Goal: Task Accomplishment & Management: Manage account settings

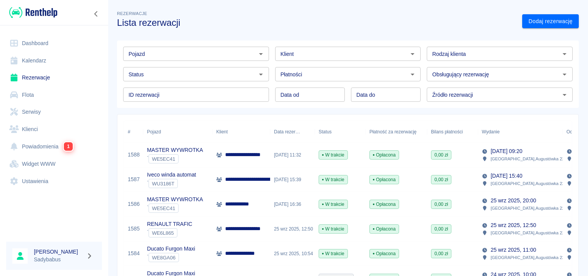
scroll to position [77, 0]
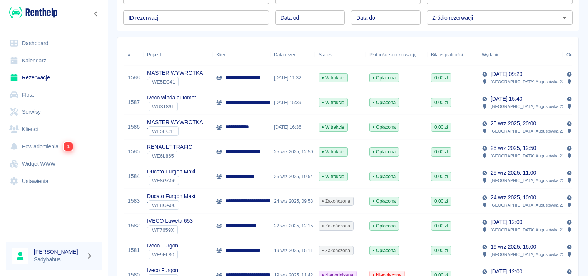
click at [246, 127] on p "**********" at bounding box center [242, 127] width 34 height 8
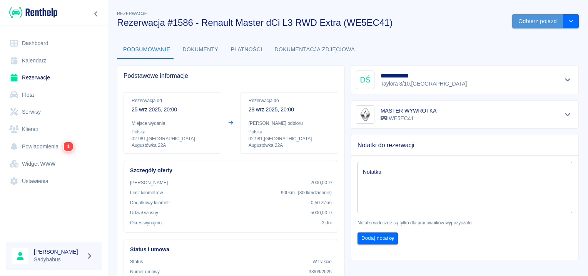
drag, startPoint x: 519, startPoint y: 18, endPoint x: 515, endPoint y: 21, distance: 5.8
click at [520, 17] on button "Odbierz pojazd" at bounding box center [538, 21] width 51 height 14
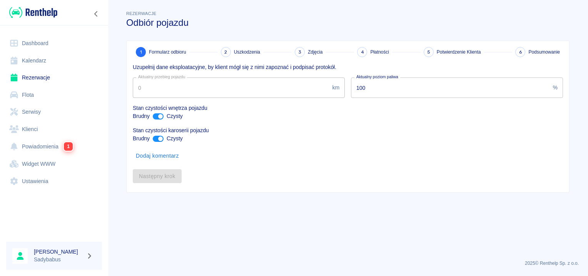
type input "120735"
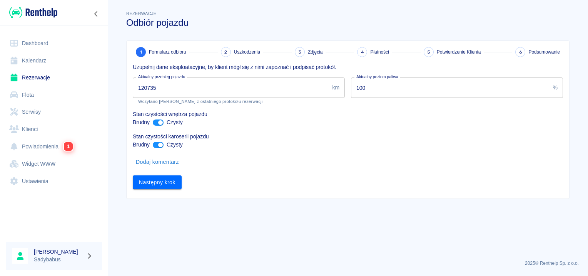
click at [148, 189] on div "1 Formularz odbioru 2 Uszkodzenia 3 Zdjęcia 4 Płatności 5 Potwierdzenie Klienta…" at bounding box center [348, 120] width 443 height 158
click at [151, 184] on button "Następny krok" at bounding box center [157, 182] width 49 height 14
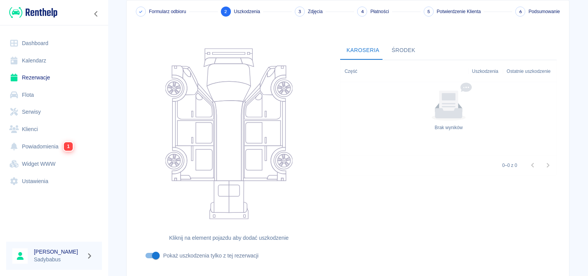
scroll to position [92, 0]
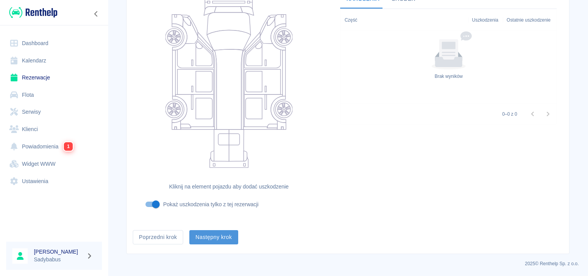
click at [197, 238] on button "Następny krok" at bounding box center [213, 237] width 49 height 14
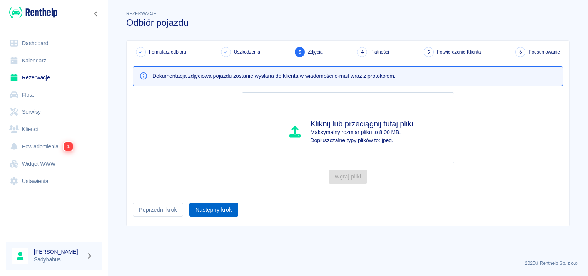
click at [213, 203] on button "Następny krok" at bounding box center [213, 210] width 49 height 14
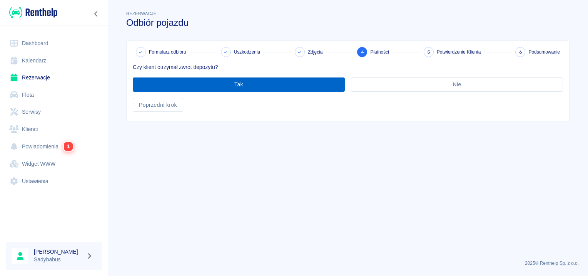
click at [233, 88] on button "Tak" at bounding box center [239, 84] width 212 height 14
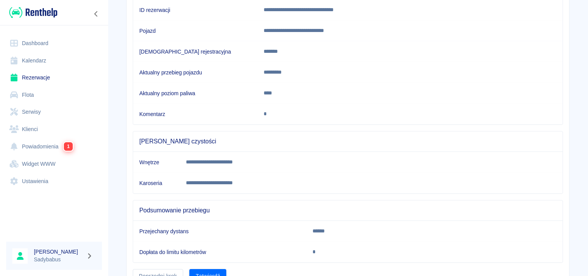
scroll to position [136, 0]
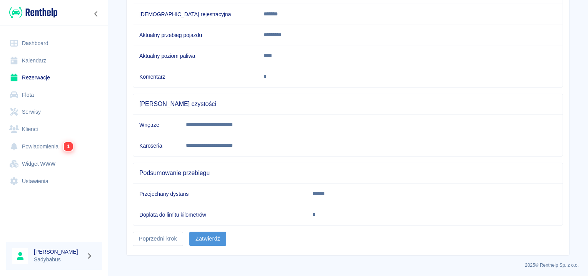
click at [206, 242] on button "Zatwierdź" at bounding box center [207, 238] width 37 height 14
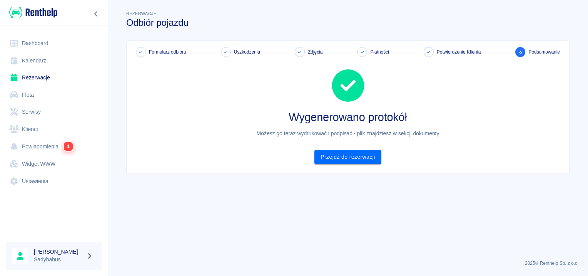
scroll to position [0, 0]
click at [331, 158] on link "Przejdź do rezerwacji" at bounding box center [348, 157] width 67 height 14
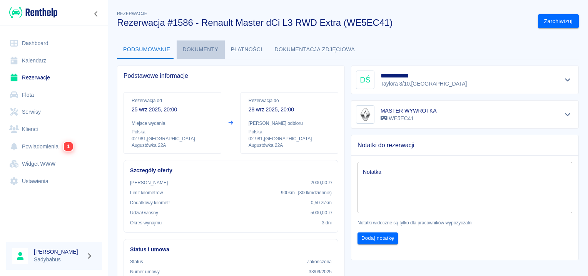
drag, startPoint x: 205, startPoint y: 51, endPoint x: 210, endPoint y: 50, distance: 5.5
click at [203, 53] on button "Dokumenty" at bounding box center [201, 49] width 48 height 18
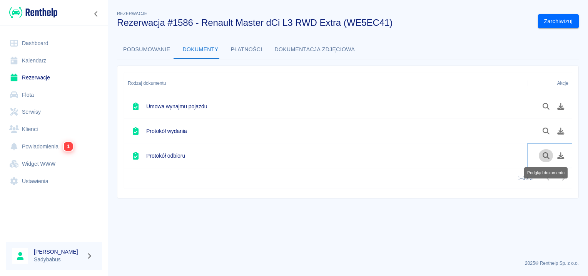
click at [553, 156] on button "Podgląd dokumentu" at bounding box center [546, 155] width 15 height 13
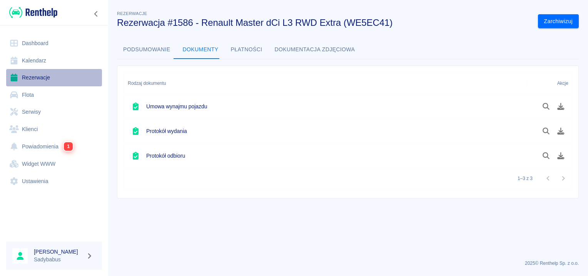
click at [31, 80] on link "Rezerwacje" at bounding box center [54, 77] width 96 height 17
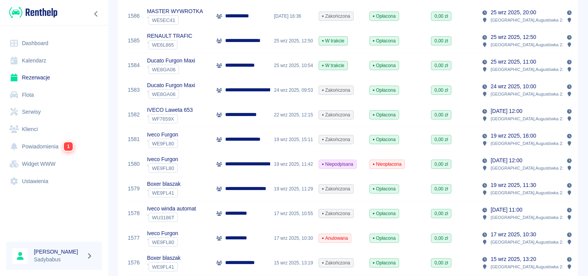
scroll to position [231, 0]
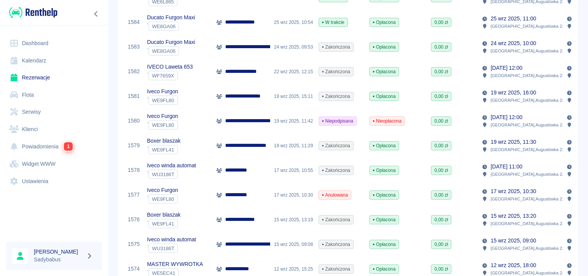
click at [238, 166] on p "**********" at bounding box center [239, 170] width 29 height 8
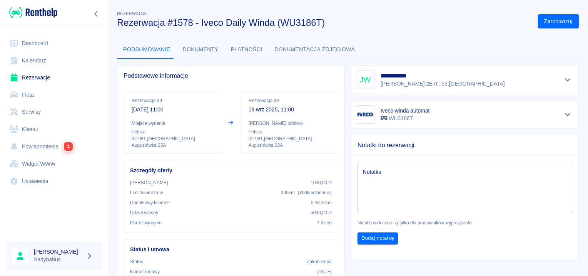
click at [198, 51] on button "Dokumenty" at bounding box center [201, 49] width 48 height 18
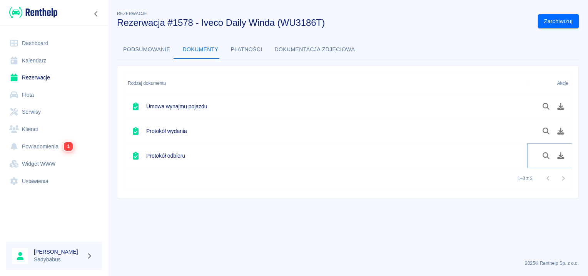
click at [564, 159] on button "Pobierz dokument" at bounding box center [561, 155] width 15 height 13
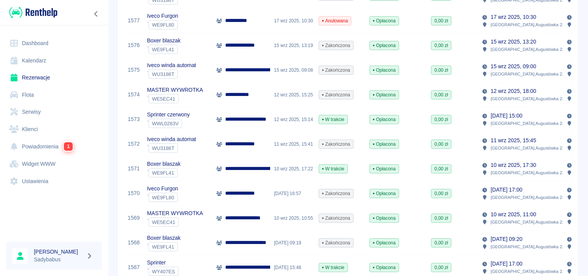
scroll to position [424, 0]
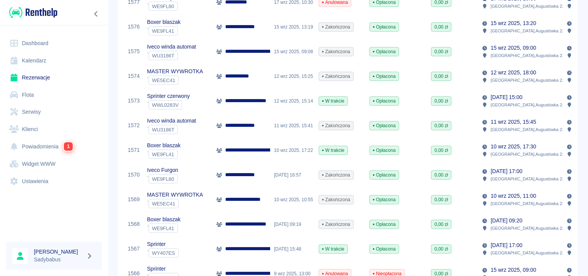
click at [255, 174] on p "**********" at bounding box center [243, 175] width 36 height 8
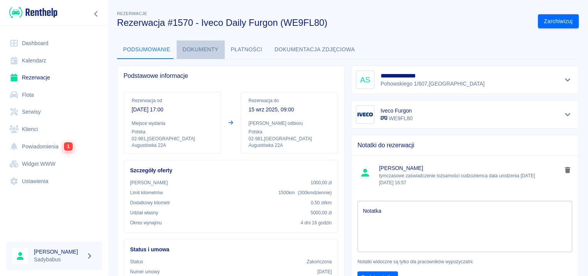
click at [210, 45] on button "Dokumenty" at bounding box center [201, 49] width 48 height 18
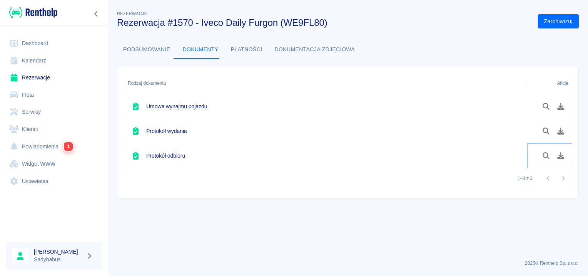
click at [558, 156] on icon "Pobierz dokument" at bounding box center [561, 155] width 9 height 7
click at [25, 75] on link "Rezerwacje" at bounding box center [54, 77] width 96 height 17
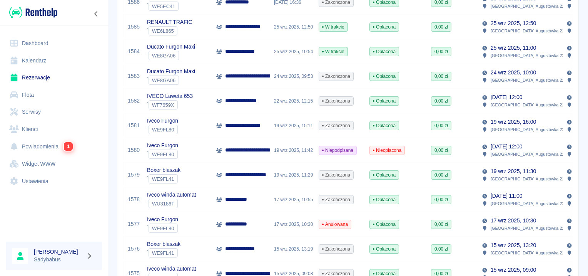
scroll to position [193, 0]
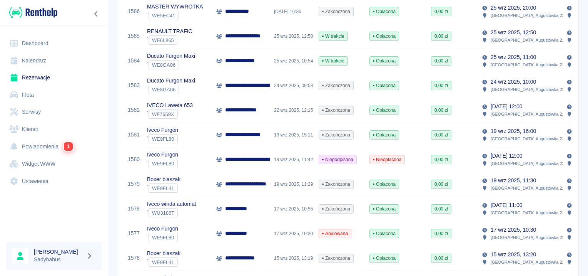
click at [234, 135] on p "**********" at bounding box center [250, 135] width 50 height 8
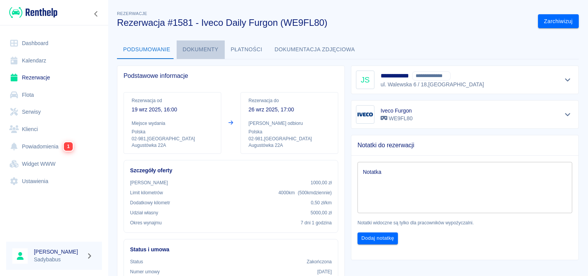
click at [203, 47] on button "Dokumenty" at bounding box center [201, 49] width 48 height 18
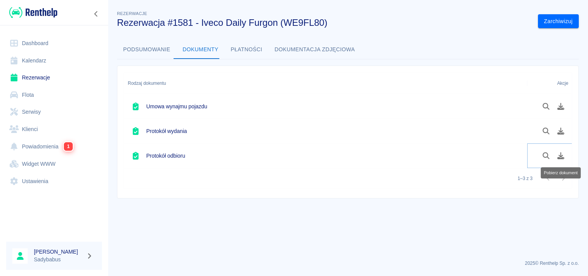
click at [560, 158] on icon "Pobierz dokument" at bounding box center [561, 155] width 7 height 7
click at [39, 73] on link "Rezerwacje" at bounding box center [54, 77] width 96 height 17
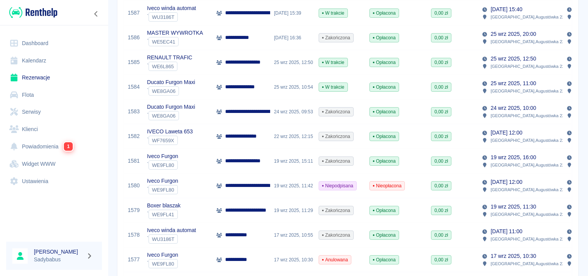
scroll to position [193, 0]
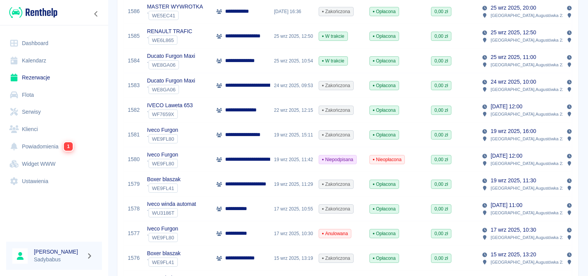
click at [265, 79] on div "**********" at bounding box center [242, 85] width 58 height 25
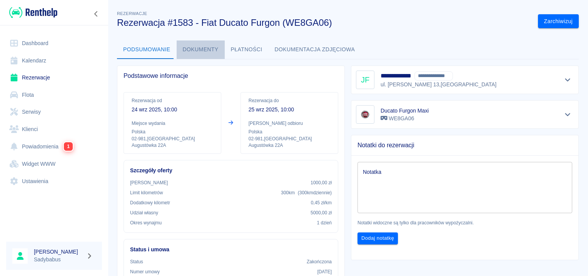
click at [207, 43] on button "Dokumenty" at bounding box center [201, 49] width 48 height 18
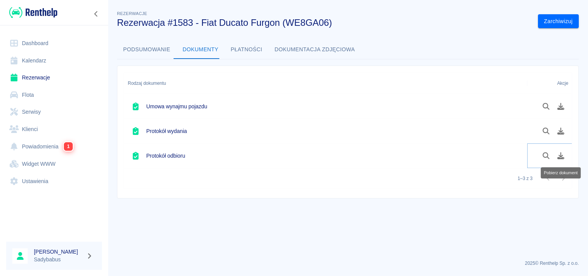
click at [560, 152] on icon "Pobierz dokument" at bounding box center [561, 155] width 9 height 7
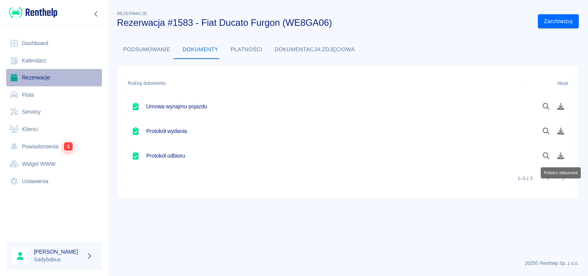
click at [35, 77] on link "Rezerwacje" at bounding box center [54, 77] width 96 height 17
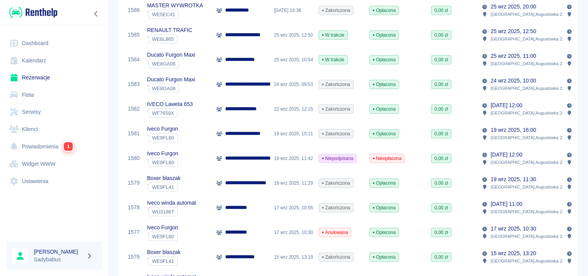
scroll to position [193, 0]
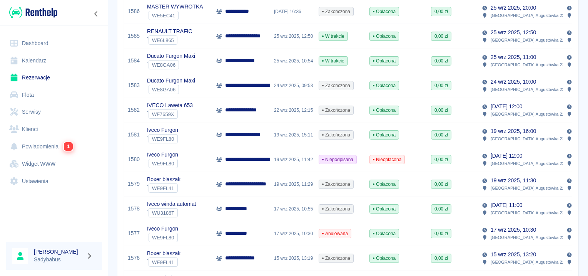
click at [243, 109] on p "**********" at bounding box center [246, 110] width 42 height 8
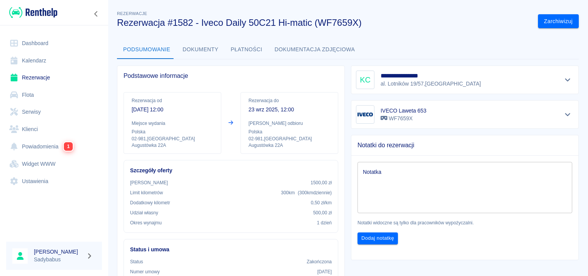
click at [197, 49] on button "Dokumenty" at bounding box center [201, 49] width 48 height 18
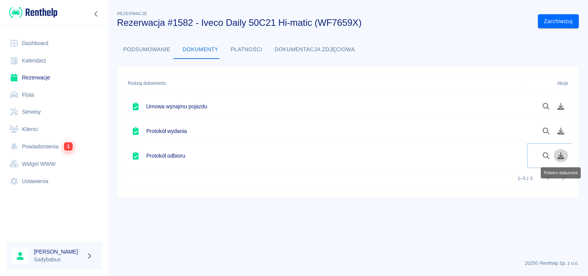
click at [560, 158] on icon "Pobierz dokument" at bounding box center [561, 155] width 7 height 7
click at [21, 77] on link "Rezerwacje" at bounding box center [54, 77] width 96 height 17
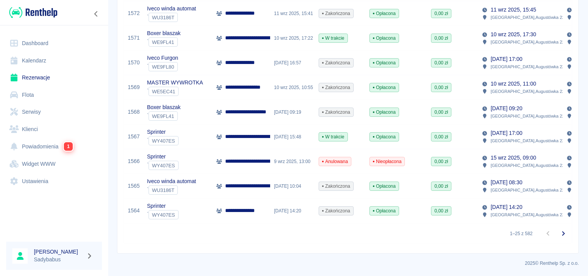
scroll to position [541, 0]
click at [558, 238] on button "Przejdź do następnej strony" at bounding box center [563, 233] width 15 height 15
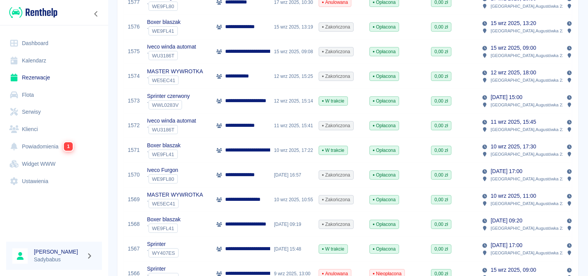
scroll to position [541, 0]
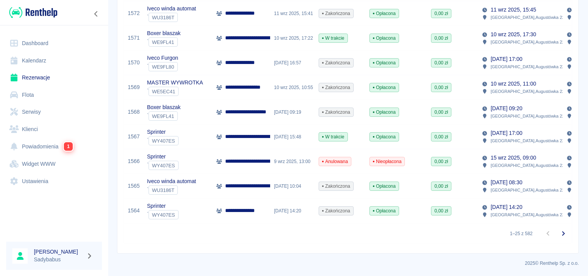
click at [562, 234] on button "Przejdź do następnej strony" at bounding box center [563, 233] width 15 height 15
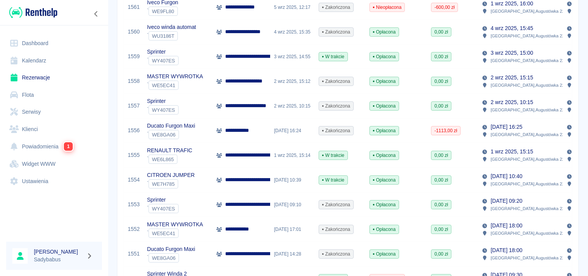
scroll to position [194, 0]
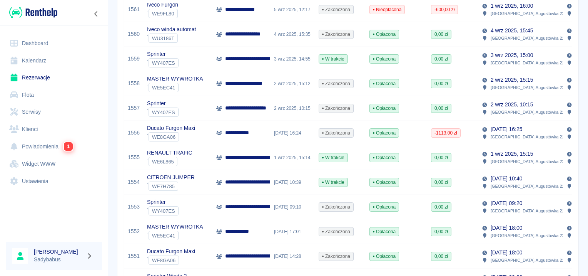
click at [253, 132] on div "**********" at bounding box center [242, 133] width 58 height 25
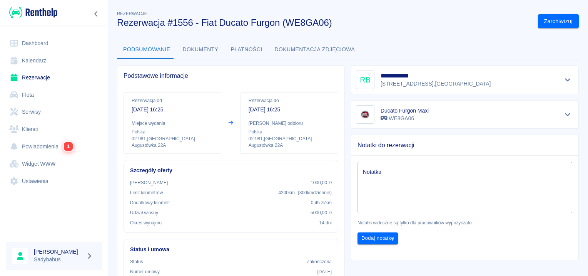
click at [181, 49] on button "Dokumenty" at bounding box center [201, 49] width 48 height 18
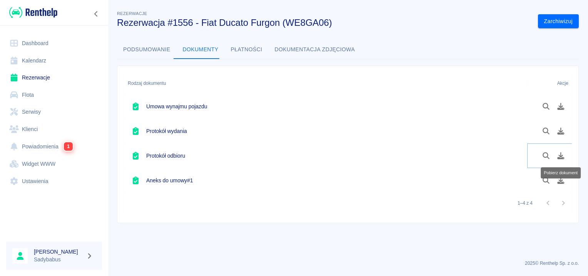
click at [562, 159] on button "Pobierz dokument" at bounding box center [561, 155] width 15 height 13
click at [39, 77] on link "Rezerwacje" at bounding box center [54, 77] width 96 height 17
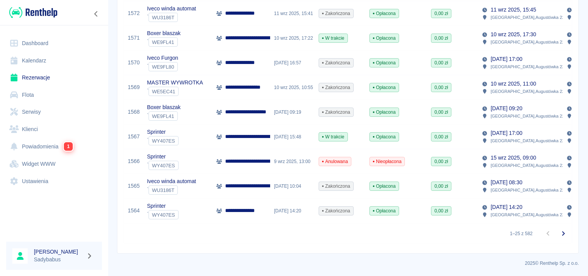
scroll to position [541, 0]
click at [559, 238] on icon "Przejdź do następnej strony" at bounding box center [563, 233] width 9 height 9
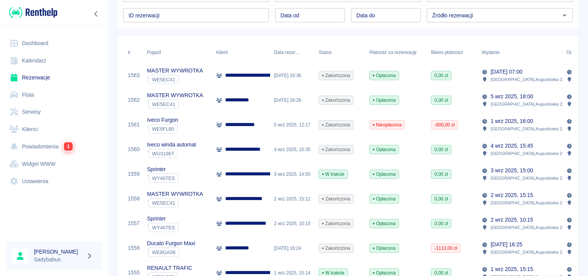
scroll to position [79, 0]
click at [250, 146] on p "**********" at bounding box center [248, 150] width 47 height 8
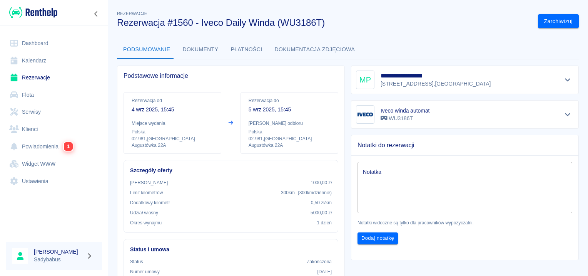
click at [203, 44] on button "Dokumenty" at bounding box center [201, 49] width 48 height 18
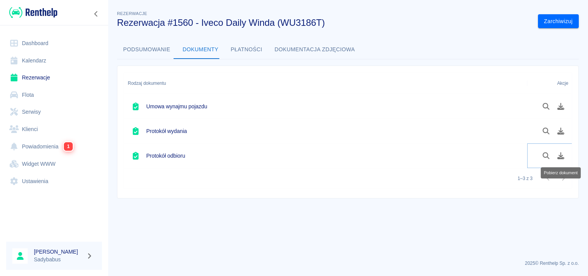
click at [562, 153] on icon "Pobierz dokument" at bounding box center [561, 155] width 9 height 7
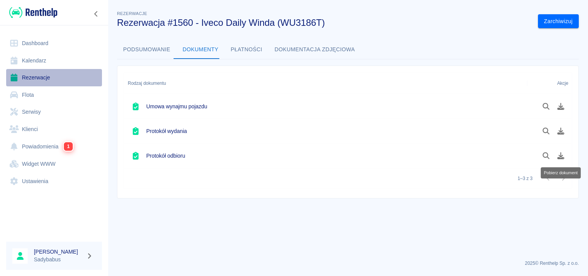
click at [43, 80] on link "Rezerwacje" at bounding box center [54, 77] width 96 height 17
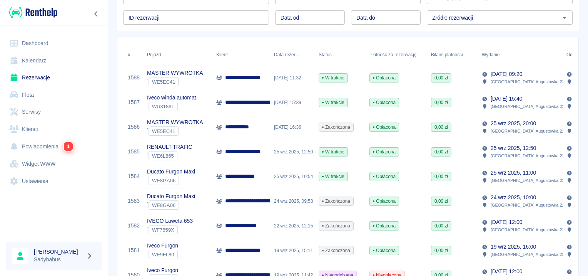
scroll to position [270, 0]
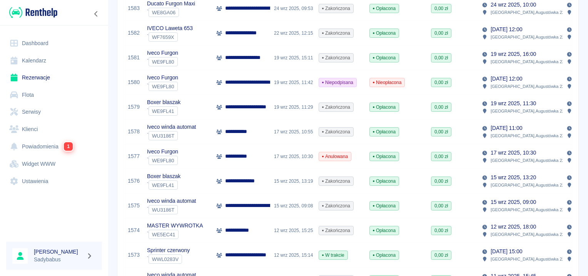
click at [260, 108] on p "**********" at bounding box center [252, 107] width 54 height 8
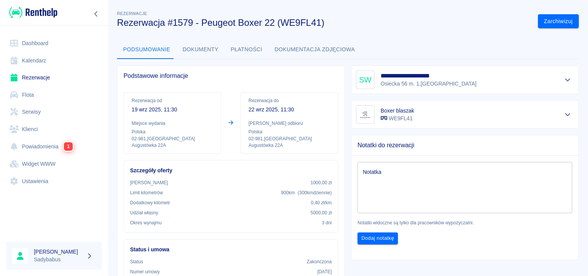
click at [204, 49] on button "Dokumenty" at bounding box center [201, 49] width 48 height 18
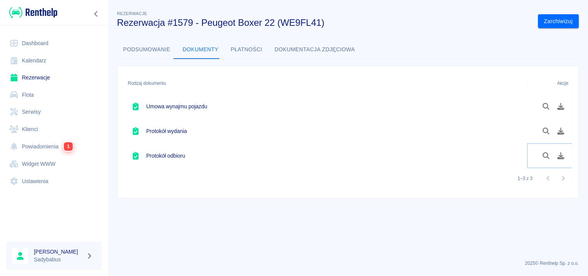
click at [564, 156] on icon "Pobierz dokument" at bounding box center [561, 155] width 9 height 7
click at [42, 74] on link "Rezerwacje" at bounding box center [54, 77] width 96 height 17
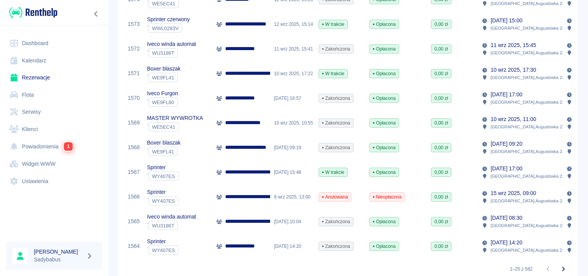
scroll to position [501, 0]
click at [559, 270] on icon "Przejdź do następnej strony" at bounding box center [563, 268] width 9 height 9
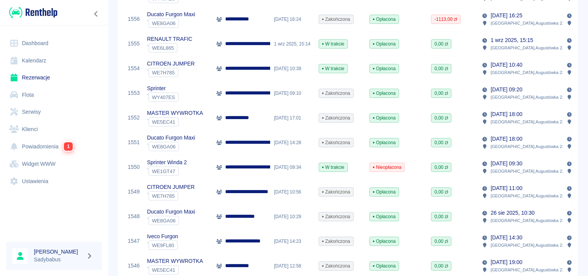
scroll to position [270, 0]
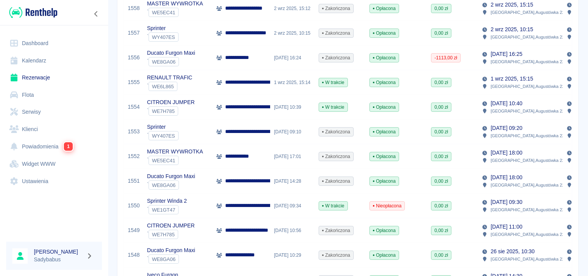
click at [183, 78] on p "RENAULT TRAFIC" at bounding box center [169, 78] width 45 height 8
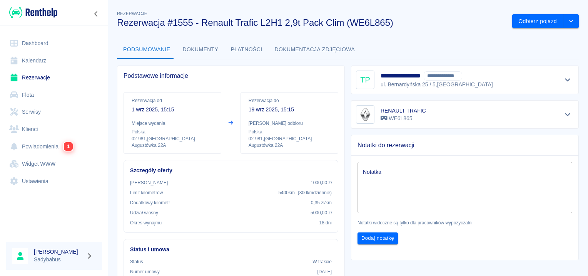
click at [185, 50] on button "Dokumenty" at bounding box center [201, 49] width 48 height 18
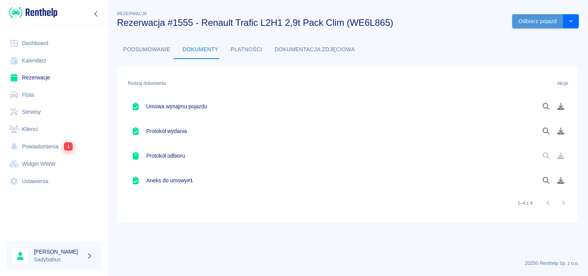
click at [536, 18] on button "Odbierz pojazd" at bounding box center [538, 21] width 51 height 14
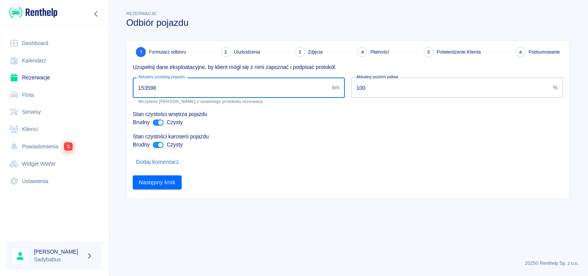
click at [148, 84] on input "153598" at bounding box center [231, 87] width 196 height 20
drag, startPoint x: 144, startPoint y: 88, endPoint x: 352, endPoint y: 111, distance: 208.9
click at [352, 111] on div "Uzupełnij dane eksploatacyjne, by klient mógł się z nimi zapoznać i podpisać pr…" at bounding box center [345, 123] width 437 height 132
type input "154000"
click at [173, 182] on button "Następny krok" at bounding box center [157, 182] width 49 height 14
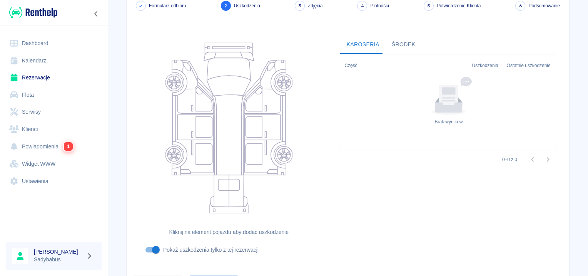
scroll to position [92, 0]
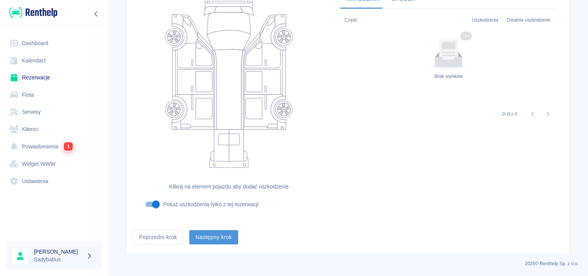
click at [196, 238] on button "Następny krok" at bounding box center [213, 237] width 49 height 14
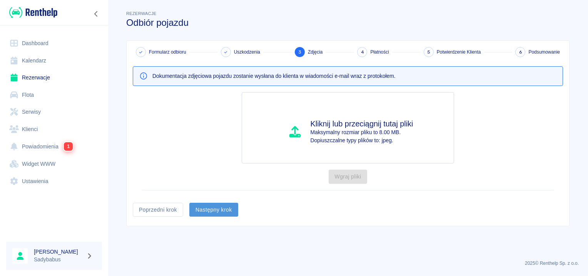
click at [213, 207] on button "Następny krok" at bounding box center [213, 210] width 49 height 14
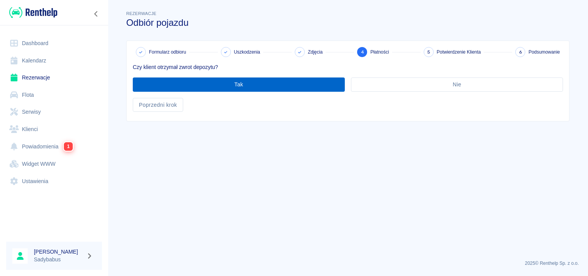
click at [216, 84] on button "Tak" at bounding box center [239, 84] width 212 height 14
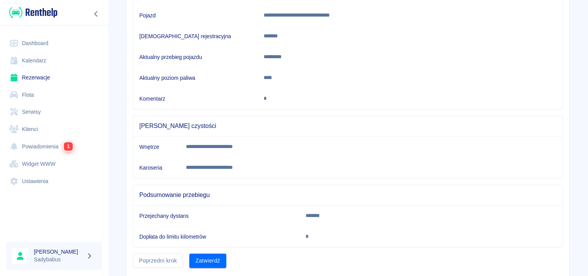
scroll to position [136, 0]
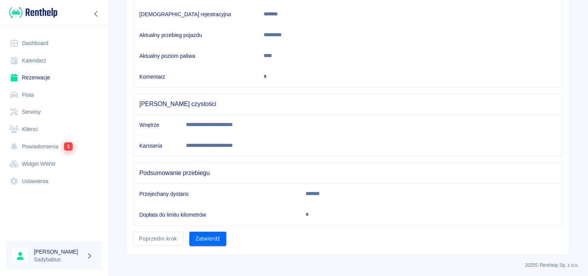
click at [201, 237] on button "Zatwierdź" at bounding box center [207, 238] width 37 height 14
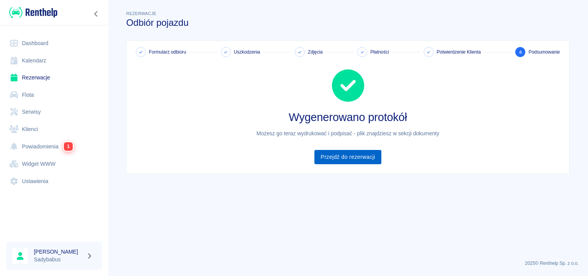
click at [354, 163] on link "Przejdź do rezerwacji" at bounding box center [348, 157] width 67 height 14
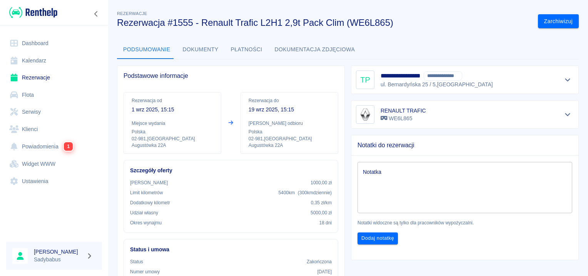
click at [200, 50] on button "Dokumenty" at bounding box center [201, 49] width 48 height 18
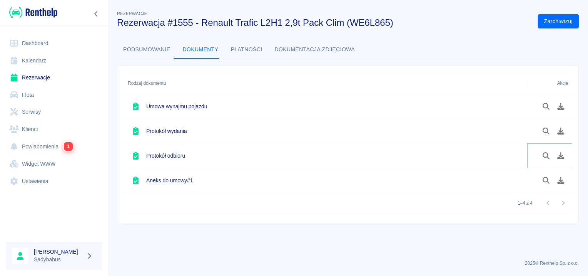
click at [562, 156] on icon "Pobierz dokument" at bounding box center [561, 155] width 7 height 7
click at [38, 79] on link "Rezerwacje" at bounding box center [54, 77] width 96 height 17
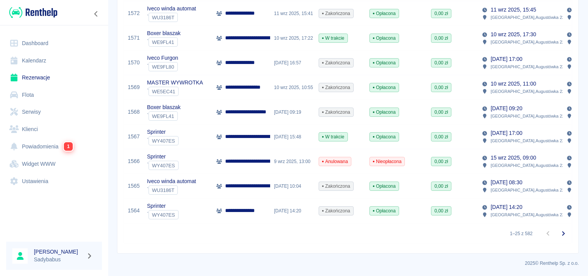
scroll to position [426, 0]
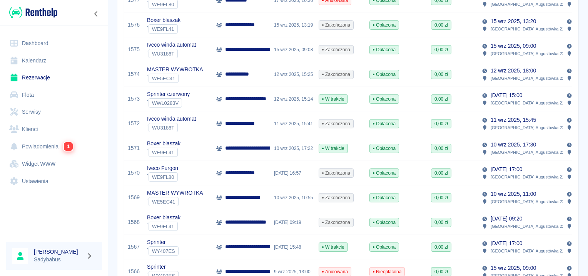
click at [246, 55] on div "**********" at bounding box center [242, 49] width 58 height 25
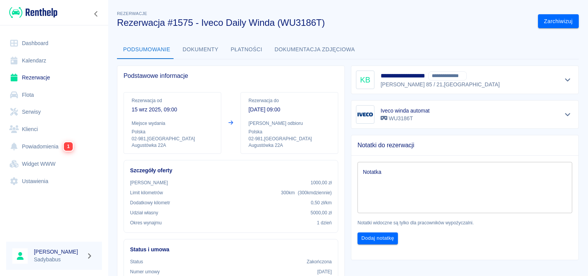
click at [191, 52] on button "Dokumenty" at bounding box center [201, 49] width 48 height 18
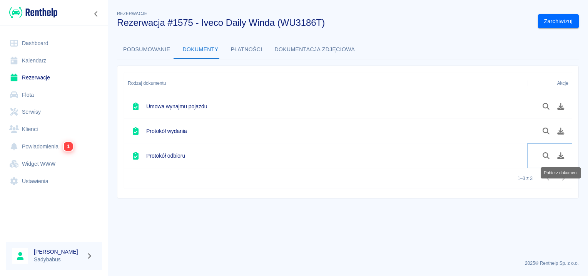
click at [564, 153] on icon "Pobierz dokument" at bounding box center [561, 155] width 9 height 7
click at [32, 79] on link "Rezerwacje" at bounding box center [54, 77] width 96 height 17
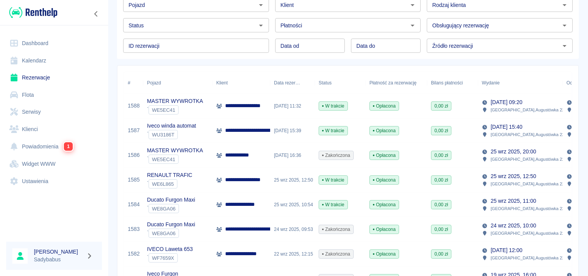
scroll to position [270, 0]
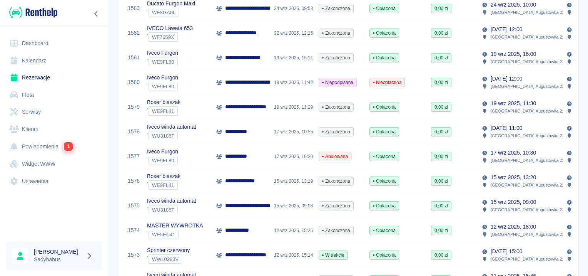
click at [246, 229] on p "**********" at bounding box center [242, 230] width 34 height 8
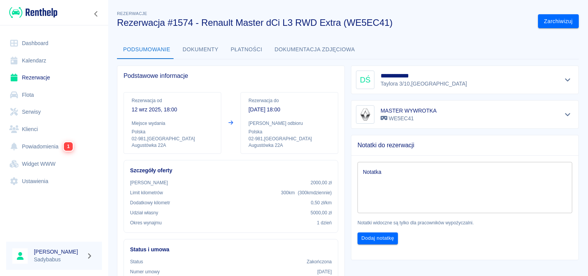
click at [202, 40] on button "Dokumenty" at bounding box center [201, 49] width 48 height 18
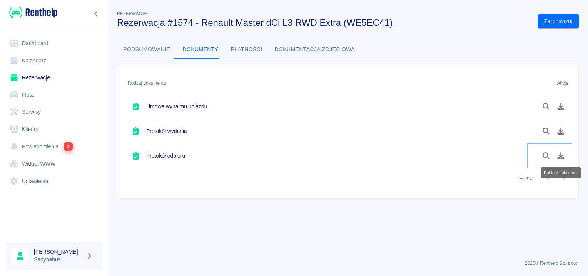
click at [562, 155] on icon "Pobierz dokument" at bounding box center [561, 155] width 7 height 7
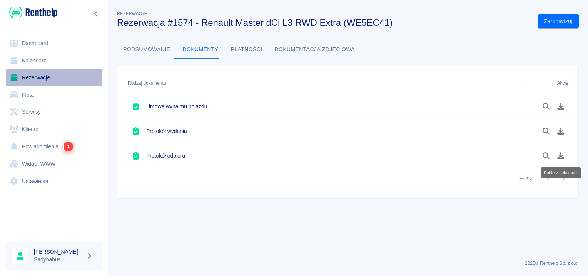
click at [26, 81] on link "Rezerwacje" at bounding box center [54, 77] width 96 height 17
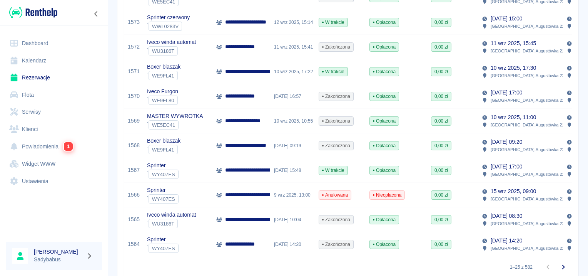
scroll to position [541, 0]
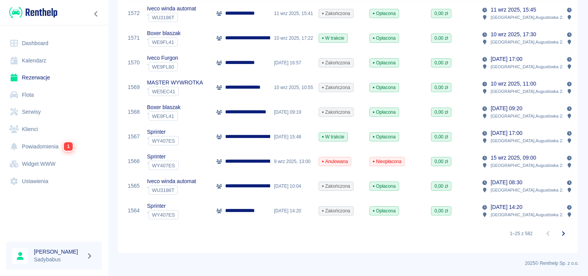
click at [559, 231] on icon "Przejdź do następnej strony" at bounding box center [563, 233] width 9 height 9
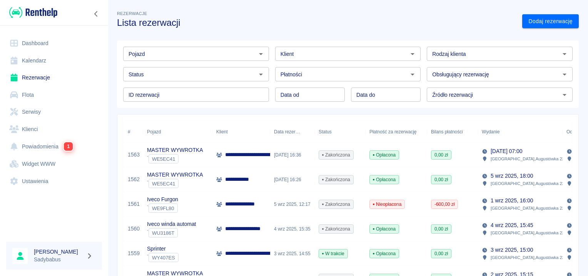
click at [250, 180] on p "**********" at bounding box center [242, 179] width 34 height 8
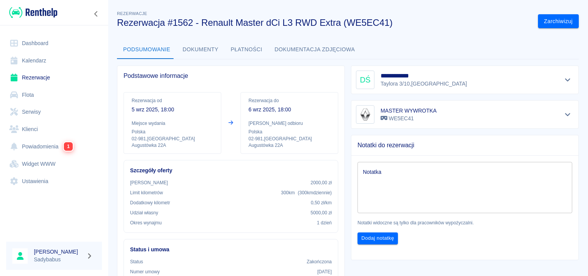
click at [186, 46] on button "Dokumenty" at bounding box center [201, 49] width 48 height 18
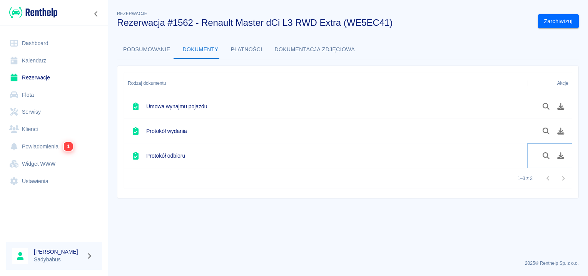
click at [562, 154] on icon "Pobierz dokument" at bounding box center [561, 155] width 9 height 7
click at [30, 81] on link "Rezerwacje" at bounding box center [54, 77] width 96 height 17
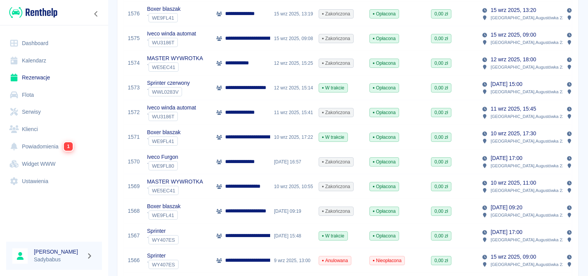
scroll to position [424, 0]
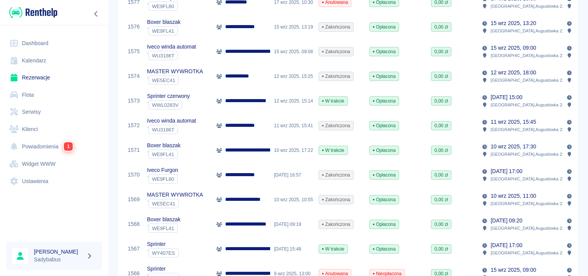
click at [230, 99] on p "**********" at bounding box center [252, 101] width 54 height 8
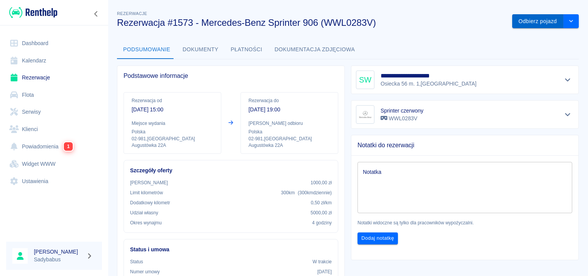
click at [524, 18] on button "Odbierz pojazd" at bounding box center [538, 21] width 51 height 14
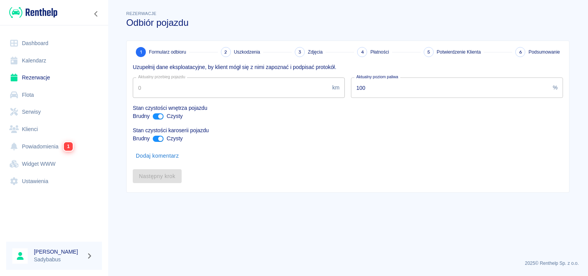
type input "264875"
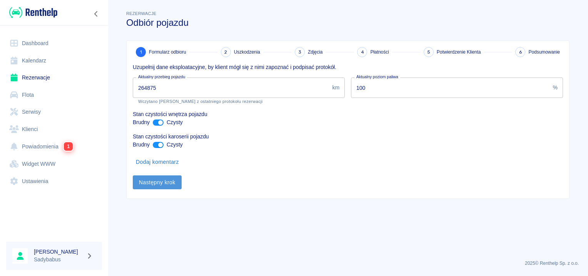
click at [166, 176] on button "Następny krok" at bounding box center [157, 182] width 49 height 14
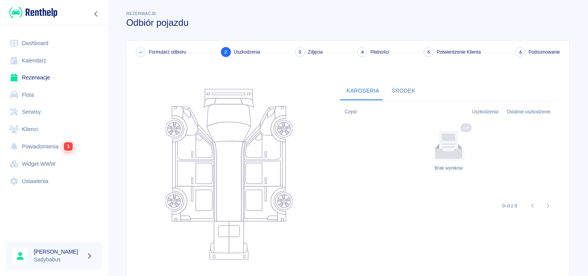
scroll to position [92, 0]
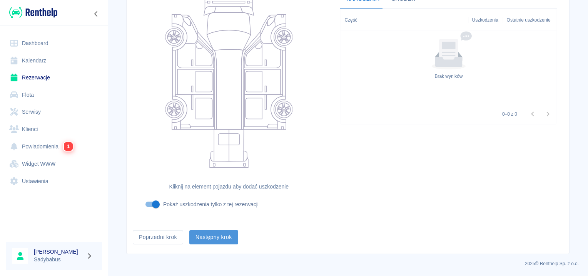
click at [198, 233] on button "Następny krok" at bounding box center [213, 237] width 49 height 14
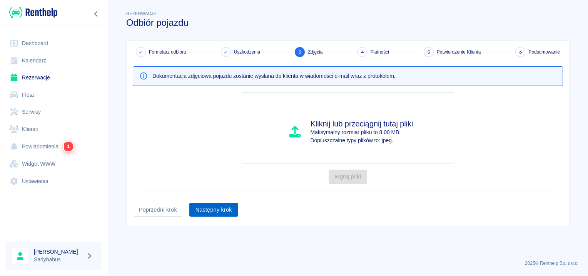
click at [203, 215] on button "Następny krok" at bounding box center [213, 210] width 49 height 14
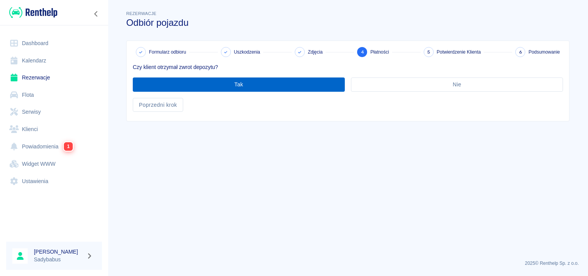
click at [235, 83] on button "Tak" at bounding box center [239, 84] width 212 height 14
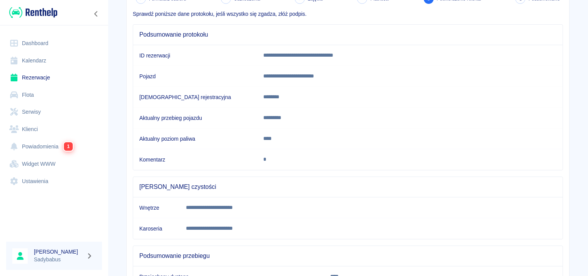
scroll to position [136, 0]
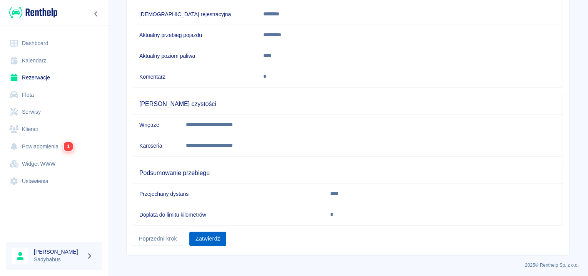
click at [211, 231] on button "Zatwierdź" at bounding box center [207, 238] width 37 height 14
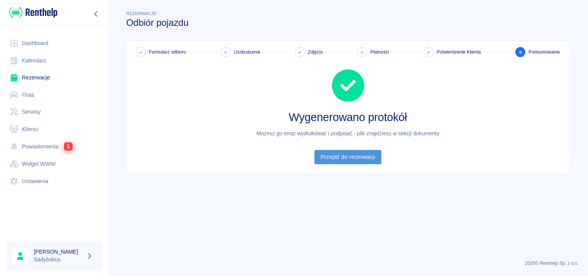
click at [346, 158] on link "Przejdź do rezerwacji" at bounding box center [348, 157] width 67 height 14
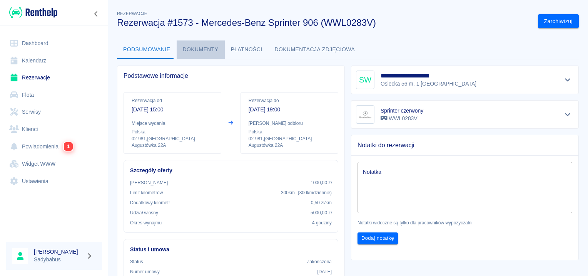
drag, startPoint x: 206, startPoint y: 49, endPoint x: 214, endPoint y: 57, distance: 11.2
click at [206, 49] on button "Dokumenty" at bounding box center [201, 49] width 48 height 18
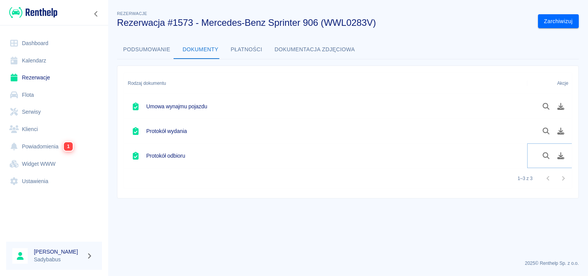
click at [564, 151] on button "Pobierz dokument" at bounding box center [561, 155] width 15 height 13
click at [563, 157] on icon "Pobierz dokument" at bounding box center [561, 155] width 7 height 7
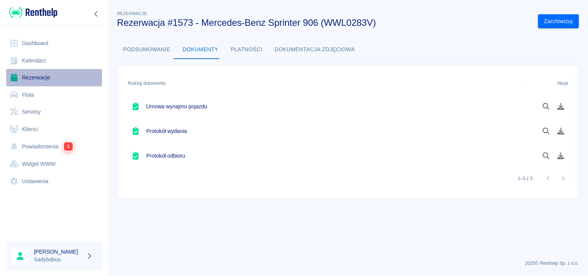
click at [42, 79] on link "Rezerwacje" at bounding box center [54, 77] width 96 height 17
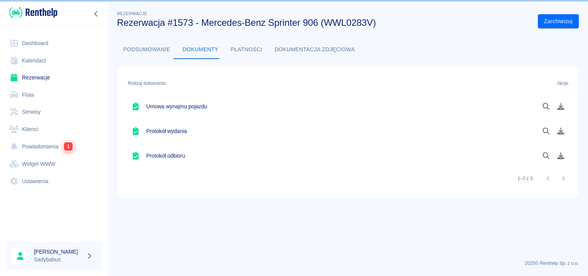
click at [47, 71] on link "Rezerwacje" at bounding box center [54, 77] width 96 height 17
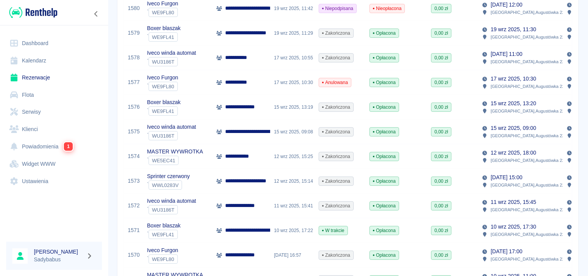
scroll to position [385, 0]
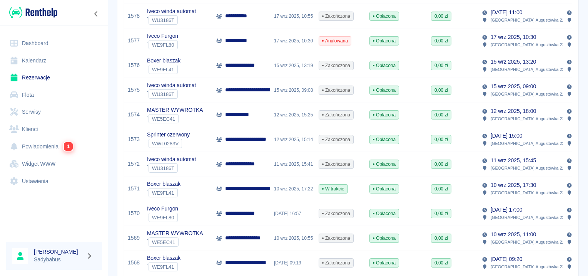
click at [230, 62] on p "**********" at bounding box center [244, 65] width 38 height 8
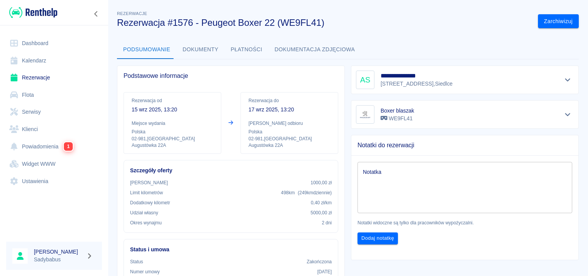
click at [177, 49] on button "Dokumenty" at bounding box center [201, 49] width 48 height 18
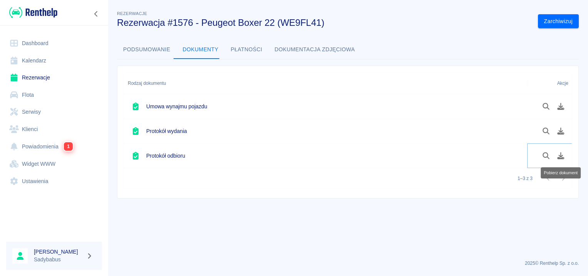
click at [561, 156] on icon "Pobierz dokument" at bounding box center [561, 155] width 7 height 7
click at [39, 77] on link "Rezerwacje" at bounding box center [54, 77] width 96 height 17
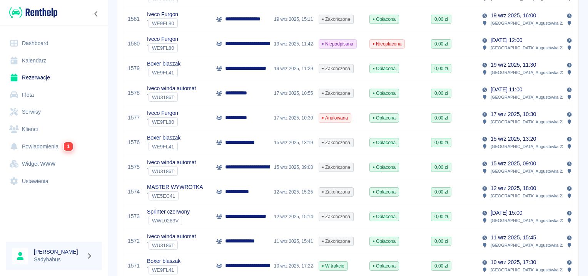
scroll to position [541, 0]
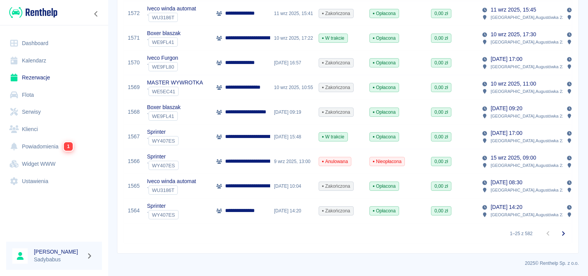
click at [250, 83] on p "**********" at bounding box center [248, 87] width 47 height 8
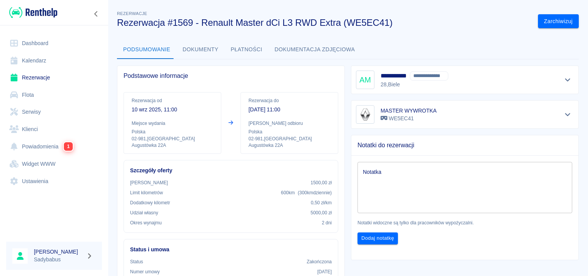
click at [186, 48] on button "Dokumenty" at bounding box center [201, 49] width 48 height 18
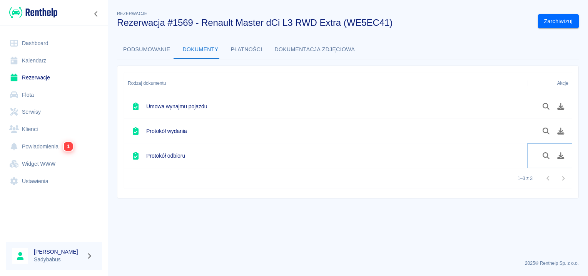
click at [560, 158] on icon "Pobierz dokument" at bounding box center [561, 155] width 7 height 7
click at [38, 80] on link "Rezerwacje" at bounding box center [54, 77] width 96 height 17
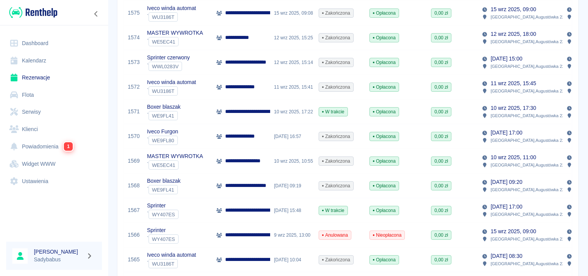
scroll to position [541, 0]
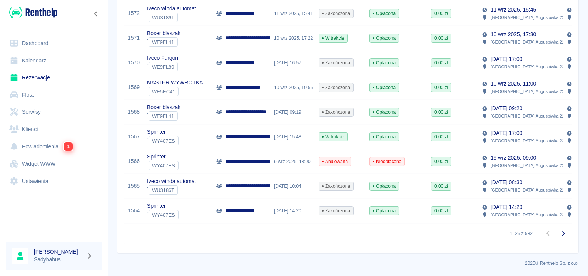
click at [251, 36] on p "**********" at bounding box center [306, 38] width 163 height 8
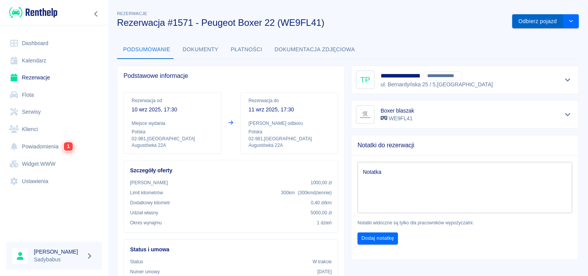
click at [514, 20] on button "Odbierz pojazd" at bounding box center [538, 21] width 51 height 14
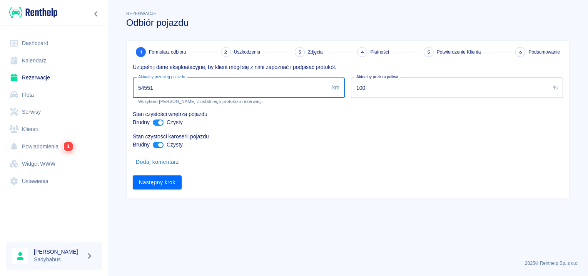
drag, startPoint x: 141, startPoint y: 88, endPoint x: 181, endPoint y: 88, distance: 39.3
click at [180, 88] on input "54551" at bounding box center [231, 87] width 196 height 20
type input "53500"
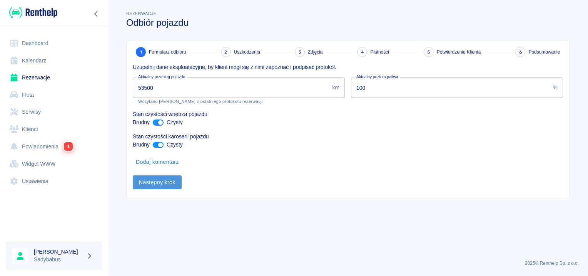
click at [171, 188] on button "Następny krok" at bounding box center [157, 182] width 49 height 14
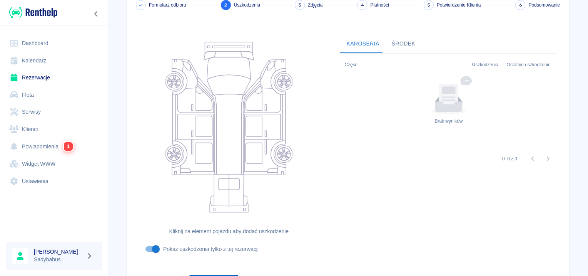
scroll to position [92, 0]
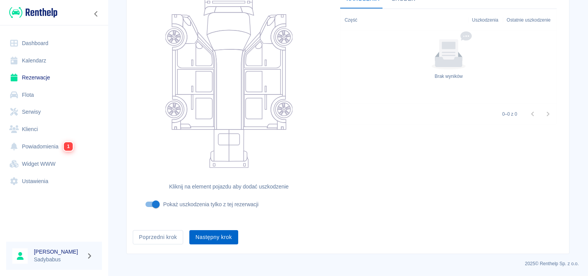
click at [210, 238] on button "Następny krok" at bounding box center [213, 237] width 49 height 14
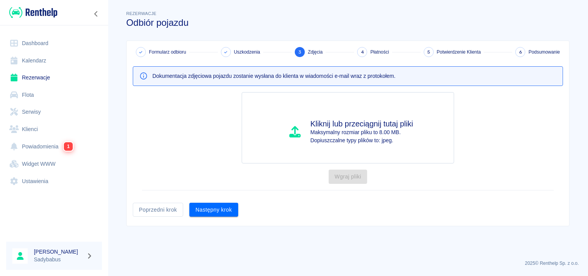
scroll to position [0, 0]
click at [223, 210] on button "Następny krok" at bounding box center [213, 210] width 49 height 14
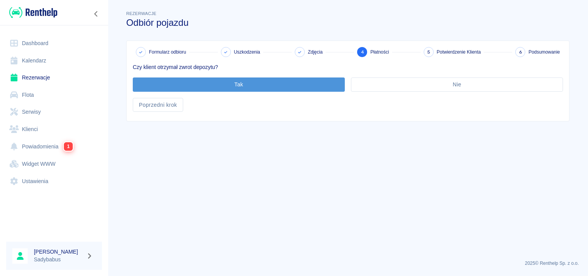
click at [243, 82] on button "Tak" at bounding box center [239, 84] width 212 height 14
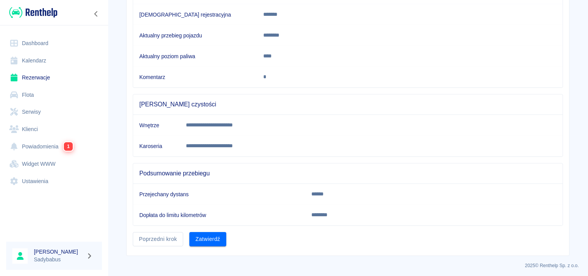
scroll to position [136, 0]
click at [164, 243] on button "Poprzedni krok" at bounding box center [158, 238] width 50 height 14
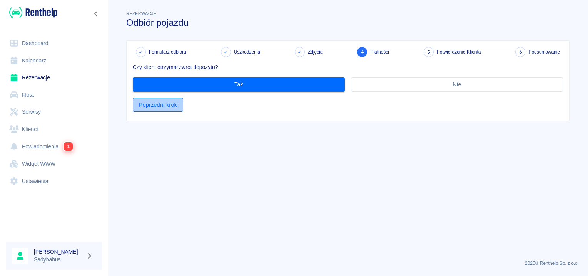
click at [151, 104] on button "Poprzedni krok" at bounding box center [158, 105] width 50 height 14
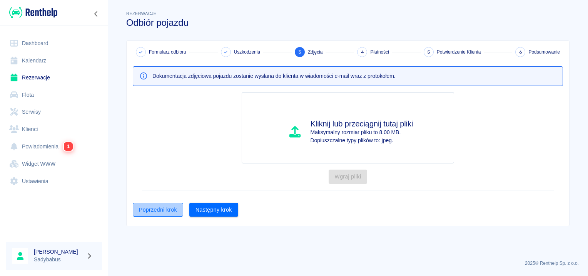
click at [150, 208] on button "Poprzedni krok" at bounding box center [158, 210] width 50 height 14
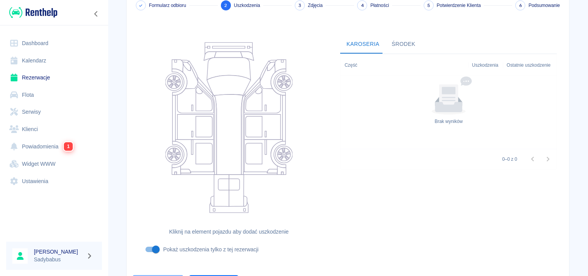
scroll to position [92, 0]
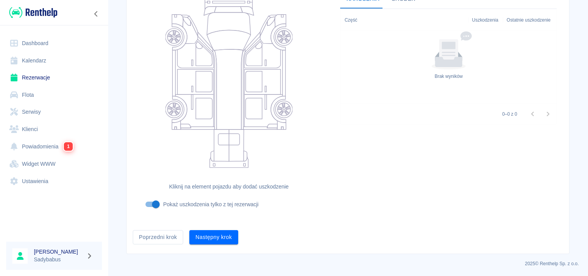
click at [146, 237] on button "Poprzedni krok" at bounding box center [158, 237] width 50 height 14
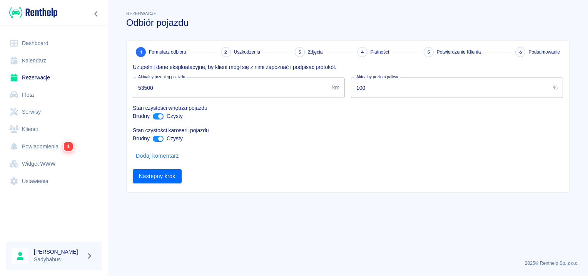
scroll to position [0, 0]
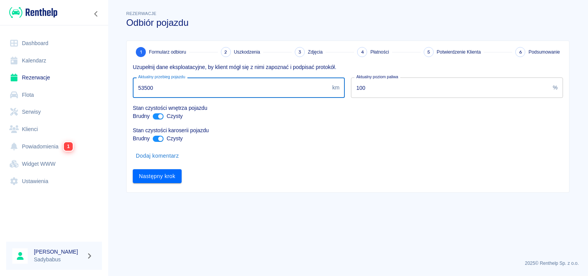
drag, startPoint x: 144, startPoint y: 86, endPoint x: 205, endPoint y: 74, distance: 62.8
click at [205, 81] on input "53500" at bounding box center [231, 87] width 196 height 20
type input "53300"
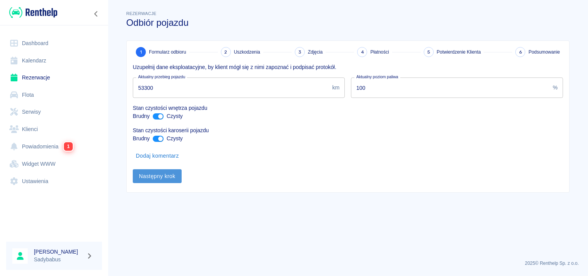
click at [158, 181] on button "Następny krok" at bounding box center [157, 176] width 49 height 14
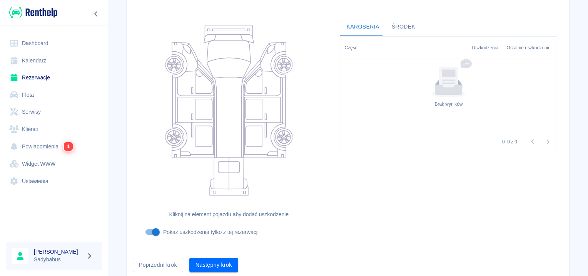
scroll to position [92, 0]
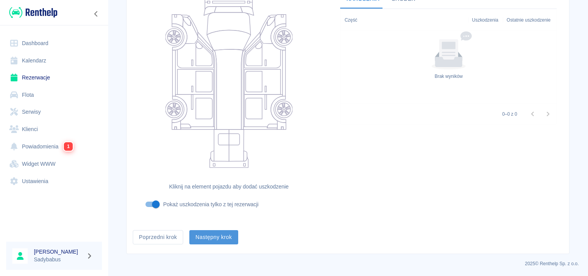
click at [202, 236] on button "Następny krok" at bounding box center [213, 237] width 49 height 14
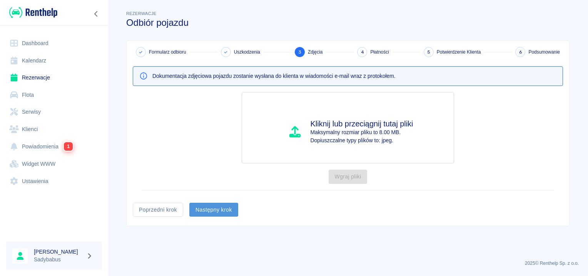
click at [206, 214] on button "Następny krok" at bounding box center [213, 210] width 49 height 14
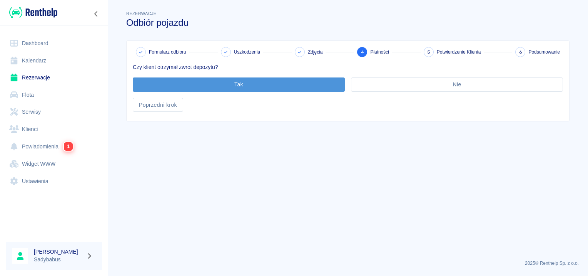
click at [214, 86] on button "Tak" at bounding box center [239, 84] width 212 height 14
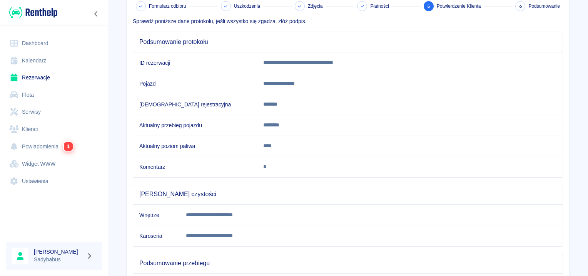
scroll to position [136, 0]
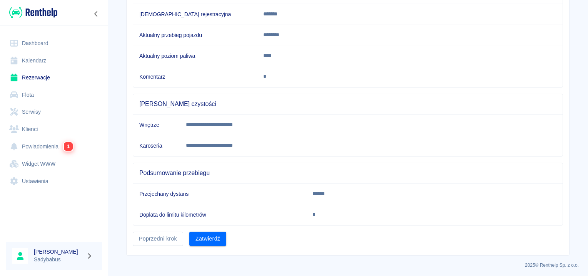
click at [208, 237] on button "Zatwierdź" at bounding box center [207, 238] width 37 height 14
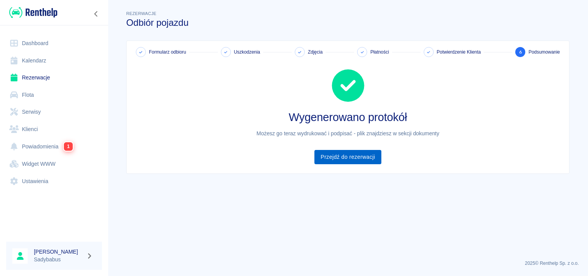
click at [350, 150] on link "Przejdź do rezerwacji" at bounding box center [348, 157] width 67 height 14
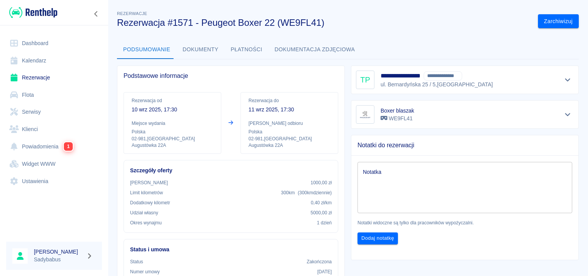
click at [184, 52] on button "Dokumenty" at bounding box center [201, 49] width 48 height 18
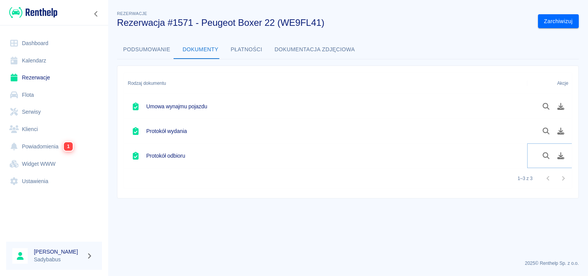
click at [565, 154] on button "Pobierz dokument" at bounding box center [561, 155] width 15 height 13
click at [37, 77] on link "Rezerwacje" at bounding box center [54, 77] width 96 height 17
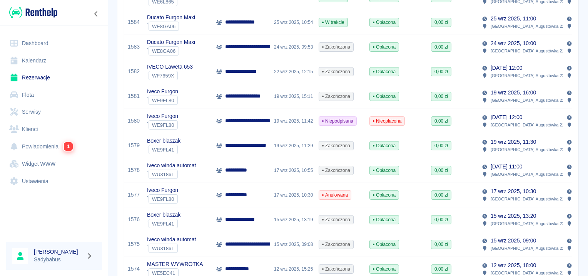
scroll to position [462, 0]
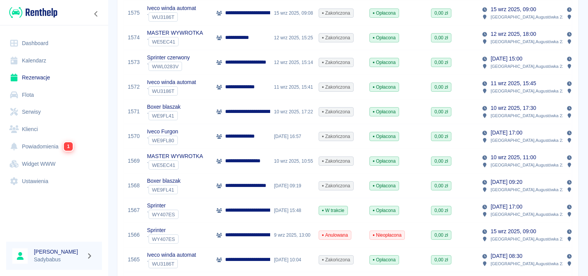
click at [243, 184] on p "**********" at bounding box center [252, 185] width 54 height 8
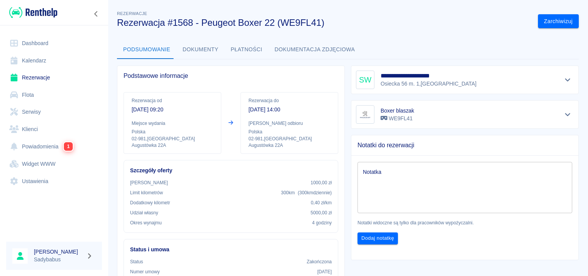
click at [186, 52] on button "Dokumenty" at bounding box center [201, 49] width 48 height 18
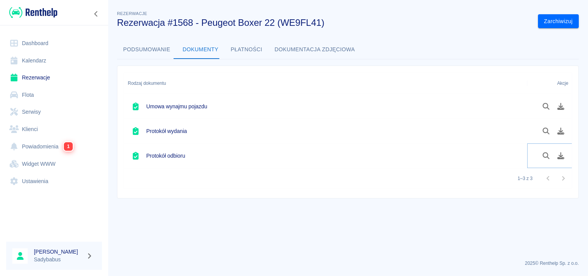
click at [565, 157] on icon "Pobierz dokument" at bounding box center [561, 155] width 9 height 7
click at [41, 78] on link "Rezerwacje" at bounding box center [54, 77] width 96 height 17
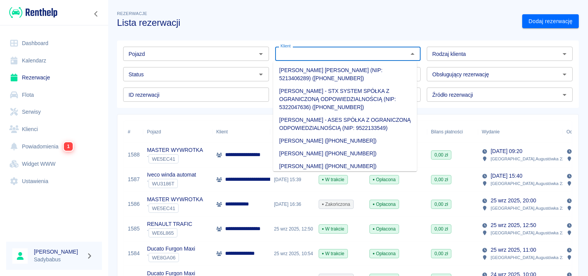
click at [310, 55] on input "Klient" at bounding box center [342, 54] width 129 height 10
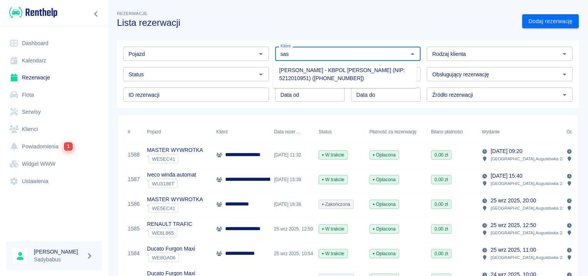
drag, startPoint x: 310, startPoint y: 68, endPoint x: 317, endPoint y: 92, distance: 25.0
click at [310, 69] on li "[PERSON_NAME] - KBPOL [PERSON_NAME] (NIP: 5212010951) ([PHONE_NUMBER])" at bounding box center [345, 74] width 144 height 21
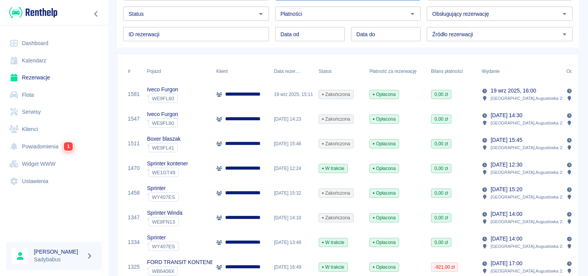
scroll to position [122, 0]
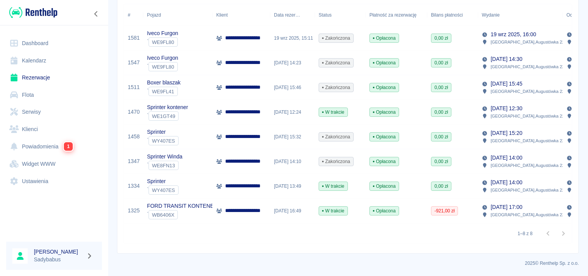
type input "[PERSON_NAME] - KBPOL [PERSON_NAME] (NIP: 5212010951) ([PHONE_NUMBER])"
click at [247, 134] on p "**********" at bounding box center [250, 136] width 50 height 8
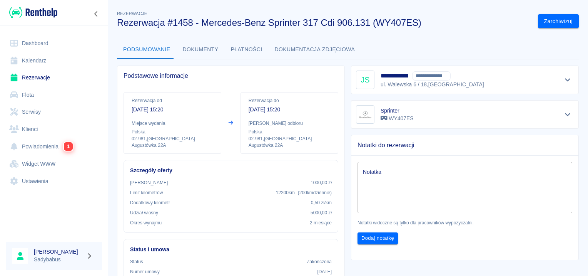
click at [196, 44] on button "Dokumenty" at bounding box center [201, 49] width 48 height 18
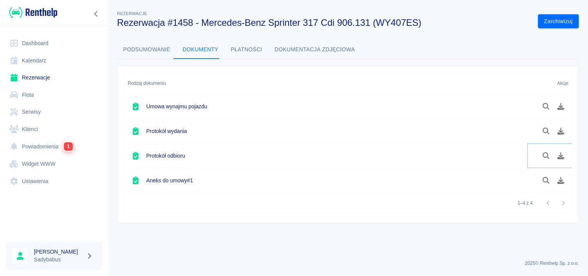
click at [563, 156] on icon "Pobierz dokument" at bounding box center [561, 155] width 9 height 7
click at [28, 77] on link "Rezerwacje" at bounding box center [54, 77] width 96 height 17
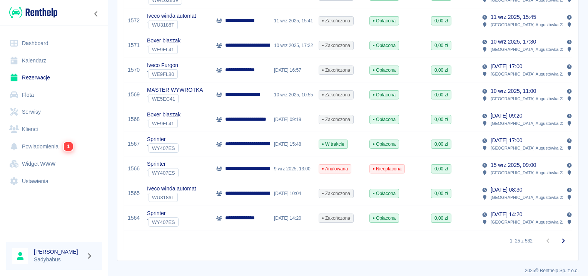
scroll to position [539, 0]
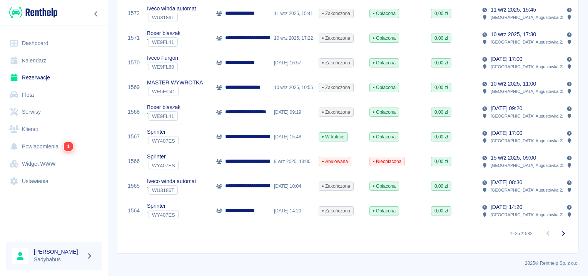
click at [561, 237] on icon "Przejdź do następnej strony" at bounding box center [563, 233] width 9 height 9
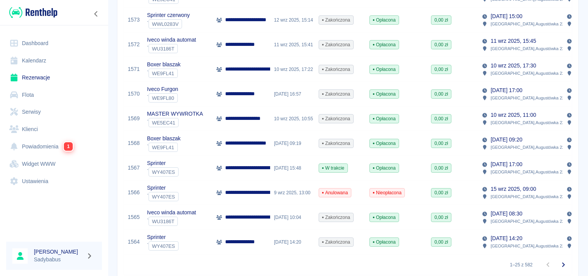
scroll to position [541, 0]
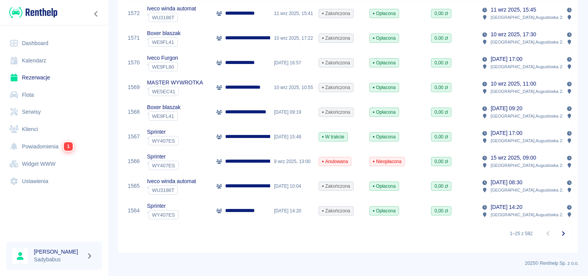
click at [560, 235] on icon "Przejdź do następnej strony" at bounding box center [563, 233] width 9 height 9
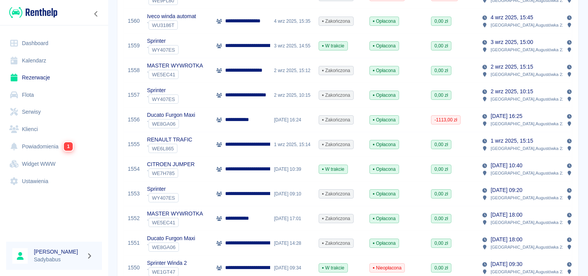
scroll to position [194, 0]
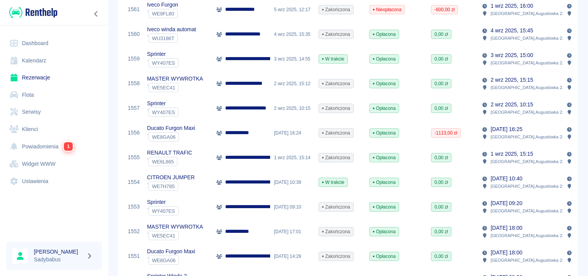
click at [229, 59] on p "**********" at bounding box center [296, 59] width 143 height 8
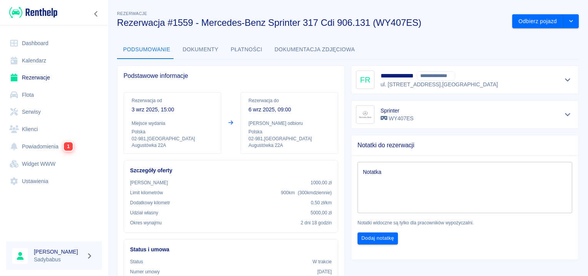
click at [206, 52] on button "Dokumenty" at bounding box center [201, 49] width 48 height 18
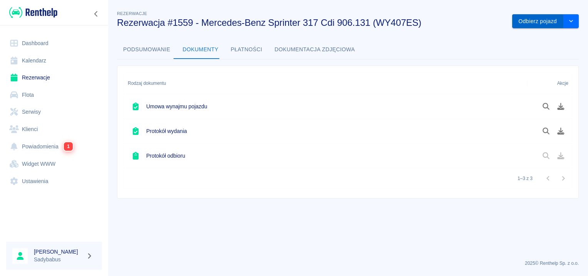
click at [541, 23] on button "Odbierz pojazd" at bounding box center [538, 21] width 51 height 14
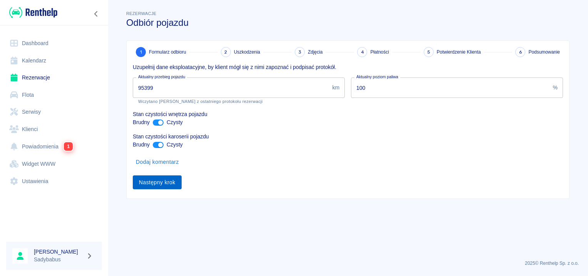
click at [168, 181] on button "Następny krok" at bounding box center [157, 182] width 49 height 14
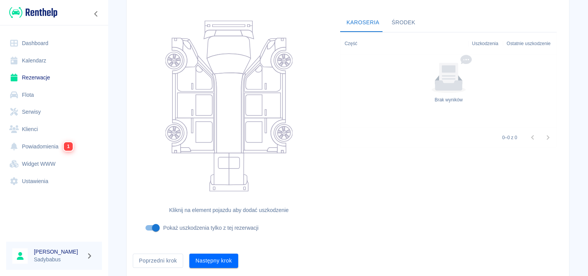
scroll to position [92, 0]
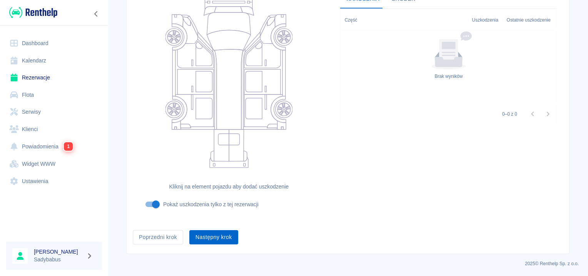
click at [203, 238] on button "Następny krok" at bounding box center [213, 237] width 49 height 14
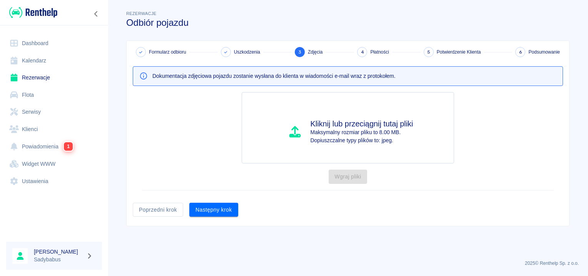
scroll to position [0, 0]
click at [212, 208] on button "Następny krok" at bounding box center [213, 210] width 49 height 14
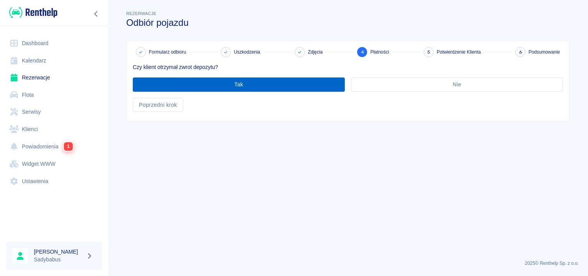
click at [187, 87] on button "Tak" at bounding box center [239, 84] width 212 height 14
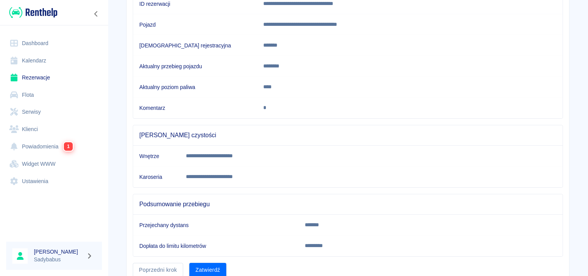
scroll to position [136, 0]
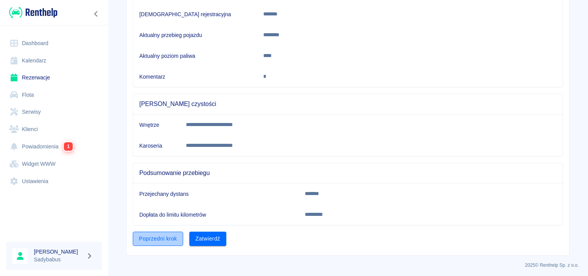
click at [162, 233] on button "Poprzedni krok" at bounding box center [158, 238] width 50 height 14
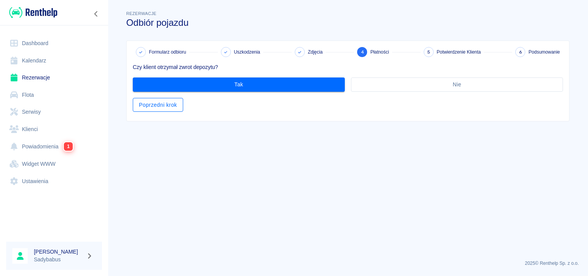
click at [171, 101] on button "Poprzedni krok" at bounding box center [158, 105] width 50 height 14
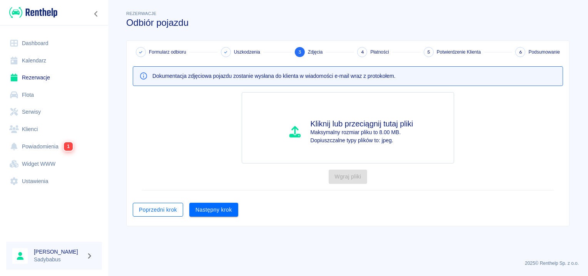
click at [160, 205] on button "Poprzedni krok" at bounding box center [158, 210] width 50 height 14
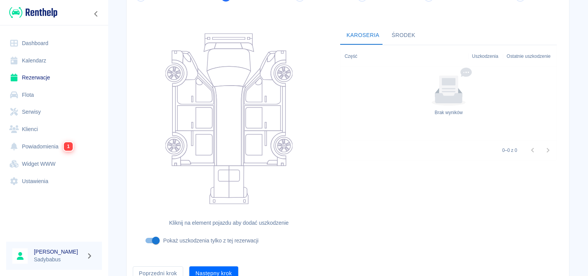
scroll to position [92, 0]
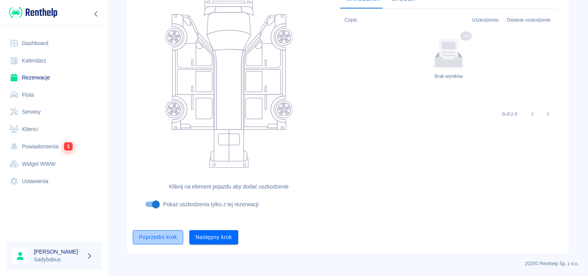
click at [159, 236] on button "Poprzedni krok" at bounding box center [158, 237] width 50 height 14
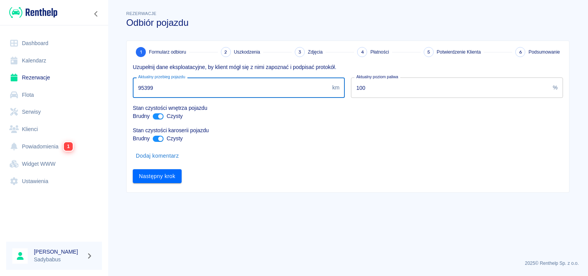
drag, startPoint x: 145, startPoint y: 87, endPoint x: 300, endPoint y: 78, distance: 155.8
click at [300, 78] on input "95399" at bounding box center [231, 87] width 196 height 20
type input "93000"
click at [169, 188] on div "1 Formularz odbioru 2 Uszkodzenia 3 Zdjęcia 4 Płatności 5 Potwierdzenie Klienta…" at bounding box center [348, 116] width 443 height 151
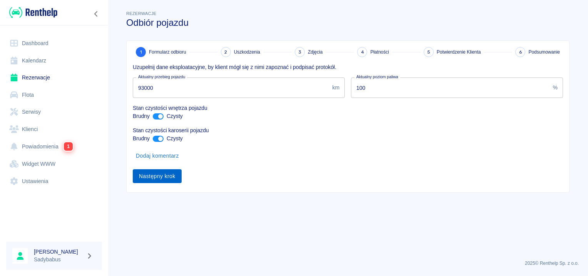
click at [166, 173] on button "Następny krok" at bounding box center [157, 176] width 49 height 14
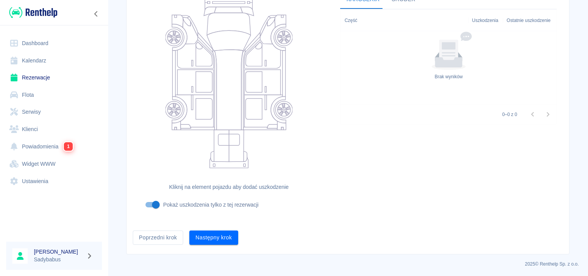
scroll to position [92, 0]
click at [215, 236] on button "Następny krok" at bounding box center [213, 237] width 49 height 14
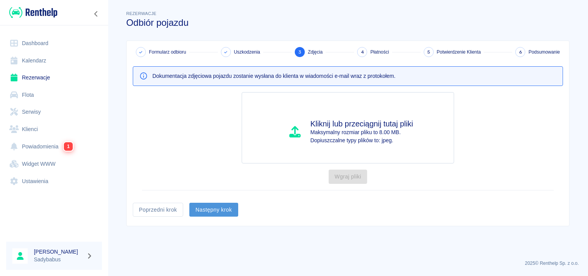
click at [211, 213] on button "Następny krok" at bounding box center [213, 210] width 49 height 14
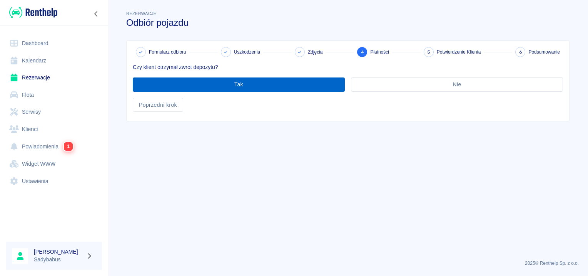
click at [237, 84] on button "Tak" at bounding box center [239, 84] width 212 height 14
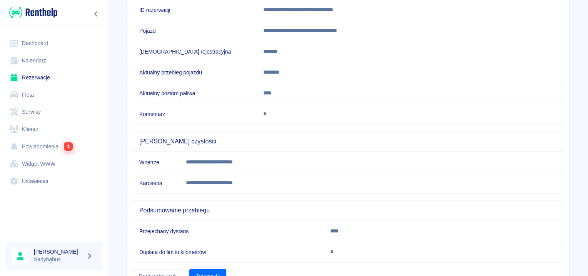
scroll to position [136, 0]
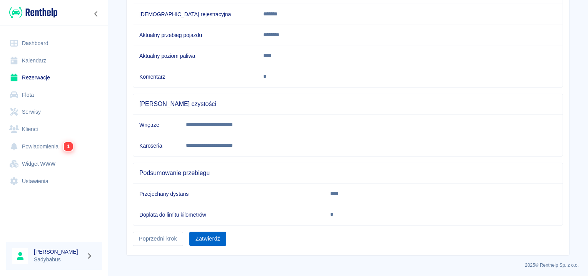
click at [204, 235] on button "Zatwierdź" at bounding box center [207, 238] width 37 height 14
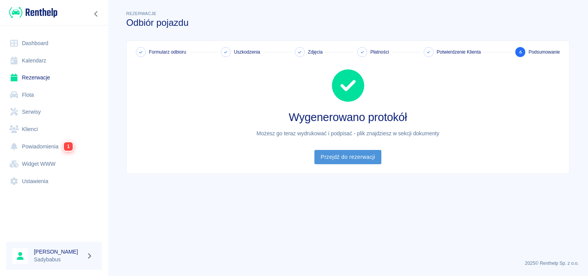
click at [345, 151] on link "Przejdź do rezerwacji" at bounding box center [348, 157] width 67 height 14
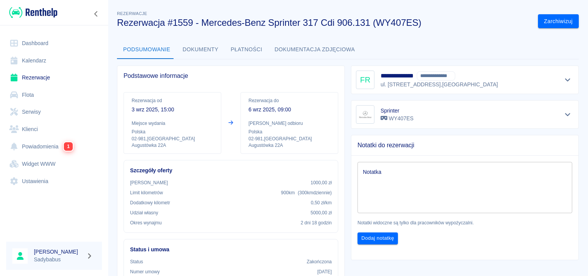
click at [196, 49] on button "Dokumenty" at bounding box center [201, 49] width 48 height 18
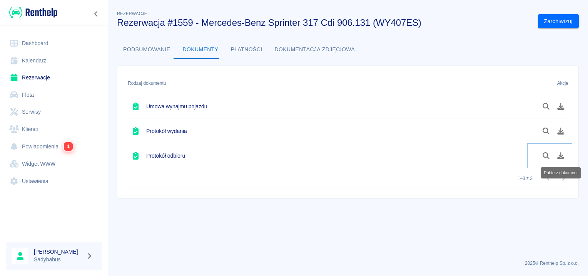
click at [565, 156] on button "Pobierz dokument" at bounding box center [561, 155] width 15 height 13
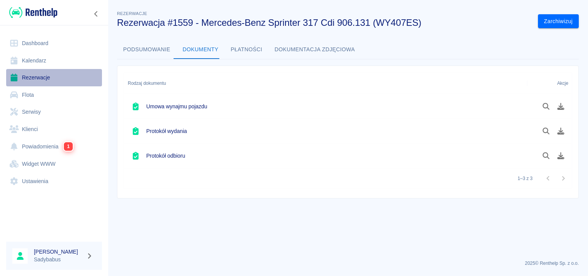
click at [52, 74] on link "Rezerwacje" at bounding box center [54, 77] width 96 height 17
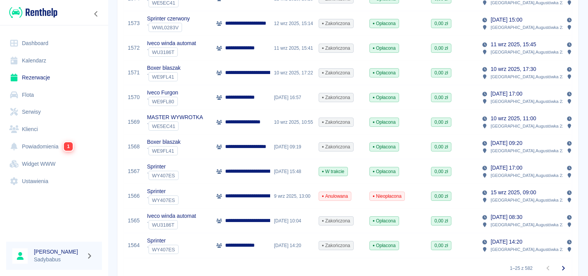
scroll to position [541, 0]
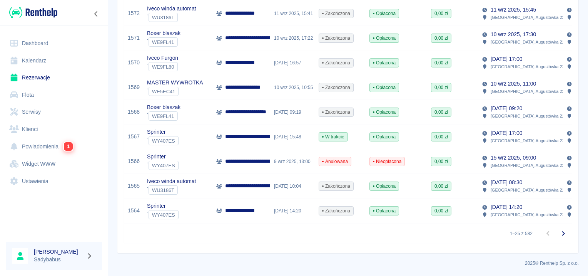
click at [560, 236] on icon "Przejdź do następnej strony" at bounding box center [563, 233] width 9 height 9
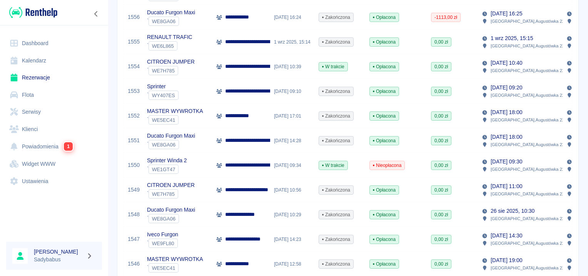
scroll to position [79, 0]
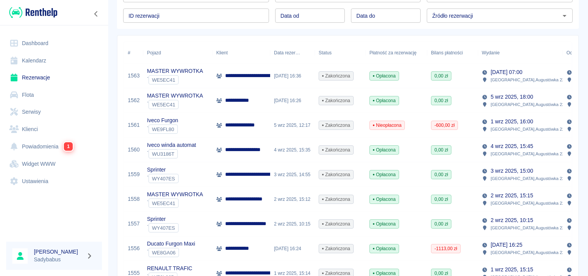
click at [255, 128] on p "**********" at bounding box center [244, 125] width 39 height 8
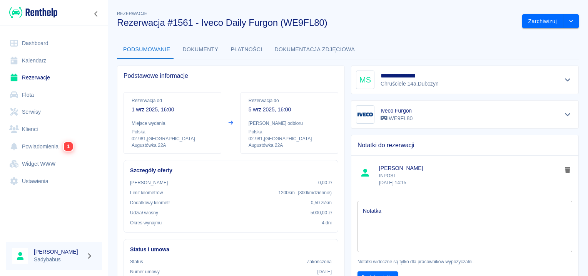
click at [190, 50] on button "Dokumenty" at bounding box center [201, 49] width 48 height 18
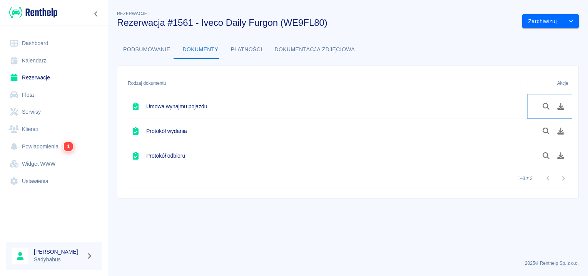
click at [557, 106] on icon "Pobierz dokument" at bounding box center [561, 106] width 9 height 7
click at [560, 134] on icon "Pobierz dokument" at bounding box center [561, 130] width 7 height 7
click at [558, 157] on icon "Pobierz dokument" at bounding box center [561, 155] width 7 height 7
click at [564, 154] on icon "Pobierz dokument" at bounding box center [561, 155] width 9 height 7
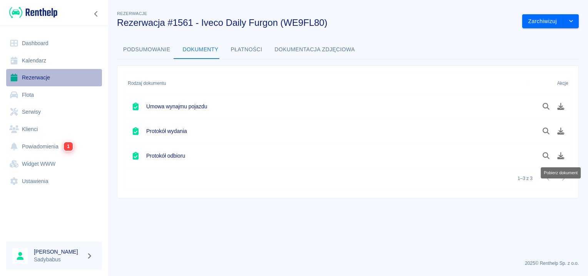
click at [27, 73] on link "Rezerwacje" at bounding box center [54, 77] width 96 height 17
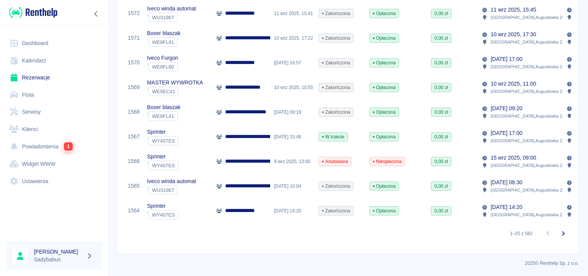
scroll to position [541, 0]
click at [258, 206] on p "**********" at bounding box center [244, 210] width 38 height 8
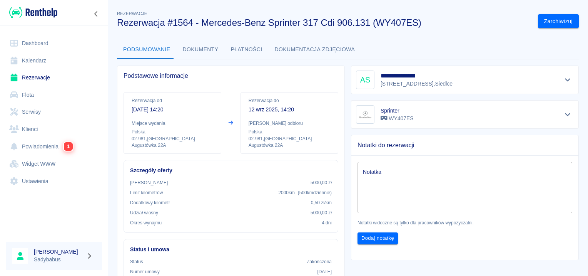
click at [194, 49] on button "Dokumenty" at bounding box center [201, 49] width 48 height 18
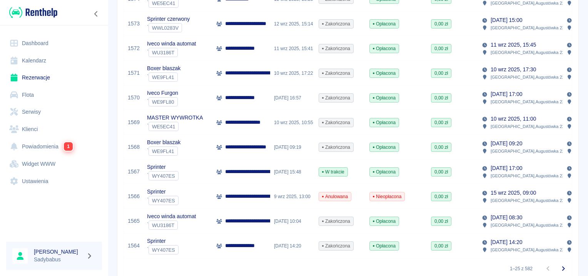
scroll to position [539, 0]
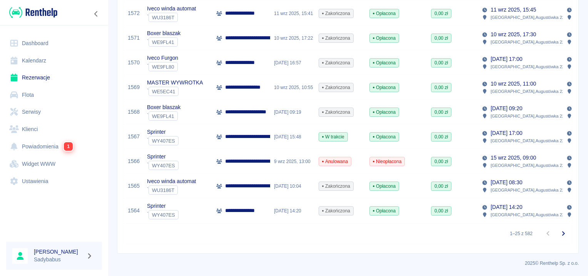
click at [252, 164] on div "**********" at bounding box center [242, 161] width 58 height 25
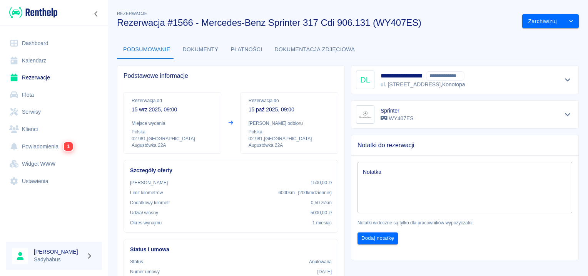
click at [193, 45] on button "Dokumenty" at bounding box center [201, 49] width 48 height 18
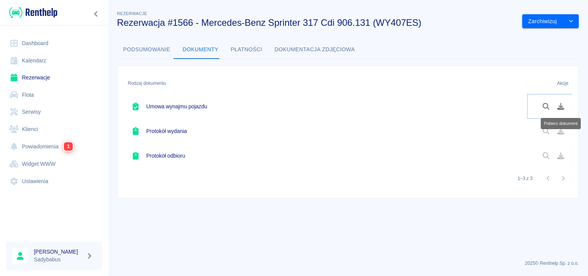
click at [562, 109] on icon "Pobierz dokument" at bounding box center [561, 106] width 7 height 7
click at [565, 106] on button "Pobierz dokument" at bounding box center [561, 106] width 15 height 13
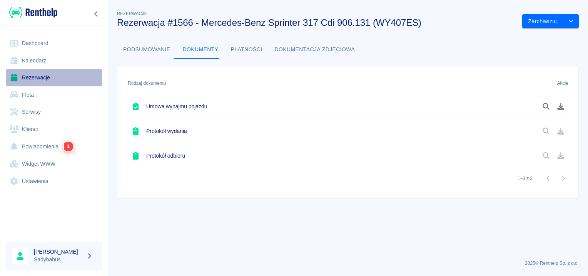
click at [29, 81] on link "Rezerwacje" at bounding box center [54, 77] width 96 height 17
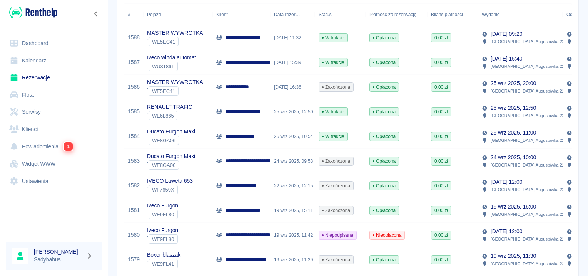
scroll to position [117, 0]
click at [240, 137] on p "**********" at bounding box center [241, 136] width 33 height 8
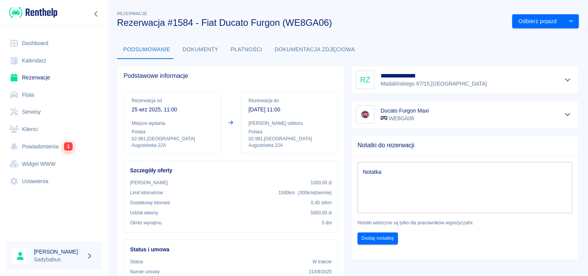
click at [335, 87] on div "Rezerwacja od [DATE] 11:00 Miejsce wydania Polska 02-981 , [STREET_ADDRESS] Rez…" at bounding box center [227, 120] width 221 height 68
